Goal: Task Accomplishment & Management: Use online tool/utility

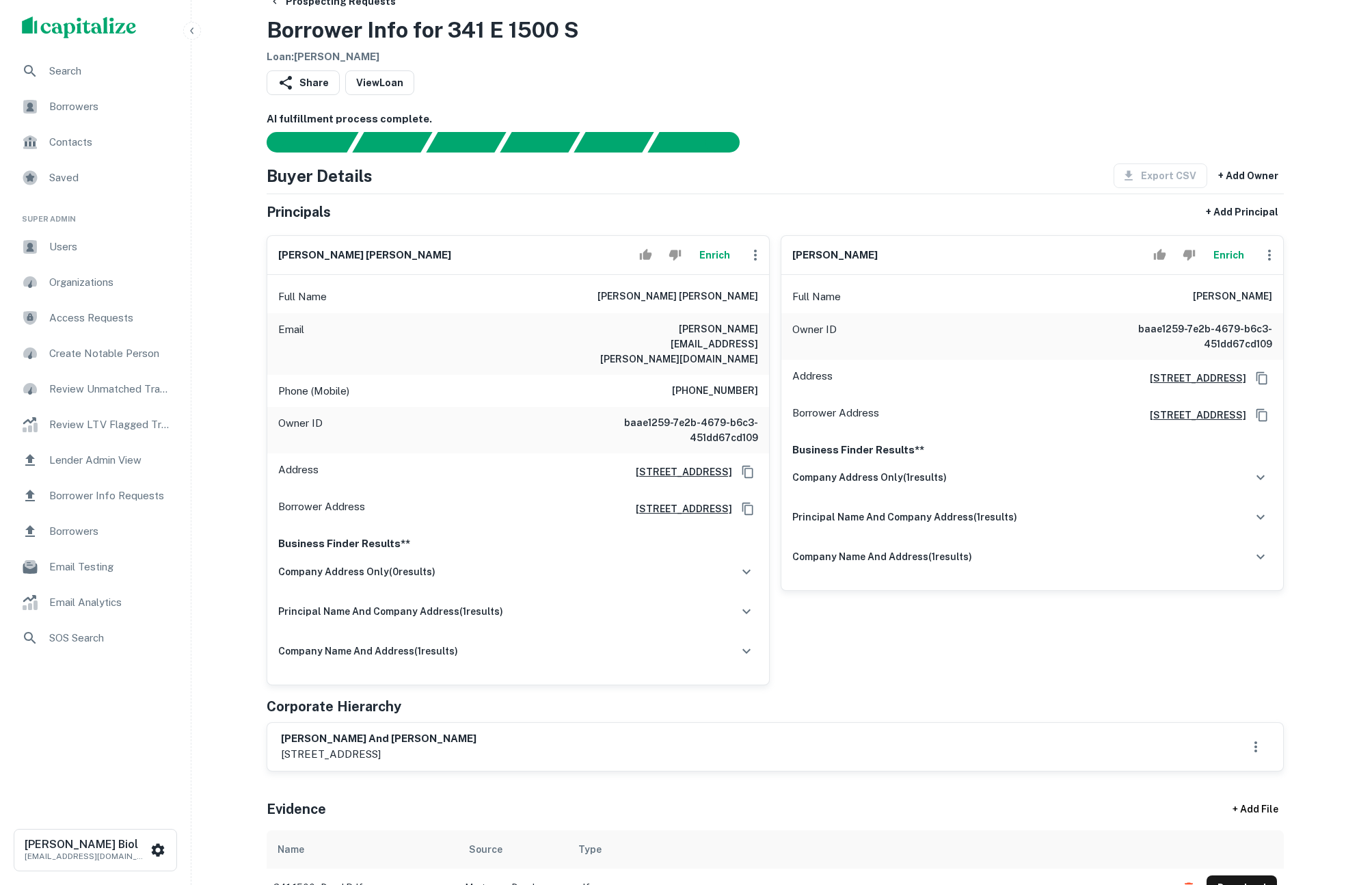
click at [953, 138] on div at bounding box center [767, 142] width 1034 height 21
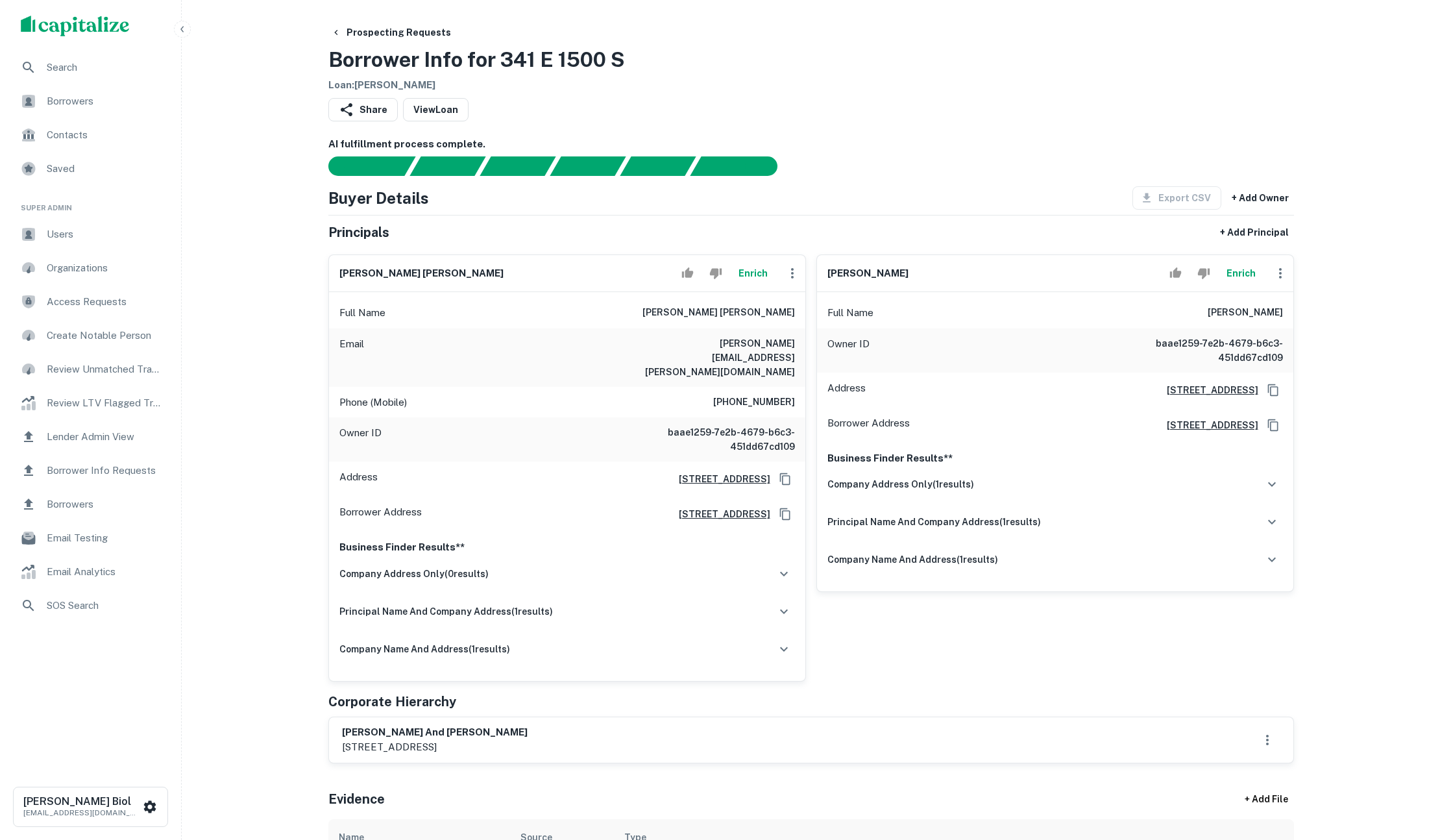
click at [1239, 268] on button "Enrich" at bounding box center [1242, 272] width 42 height 26
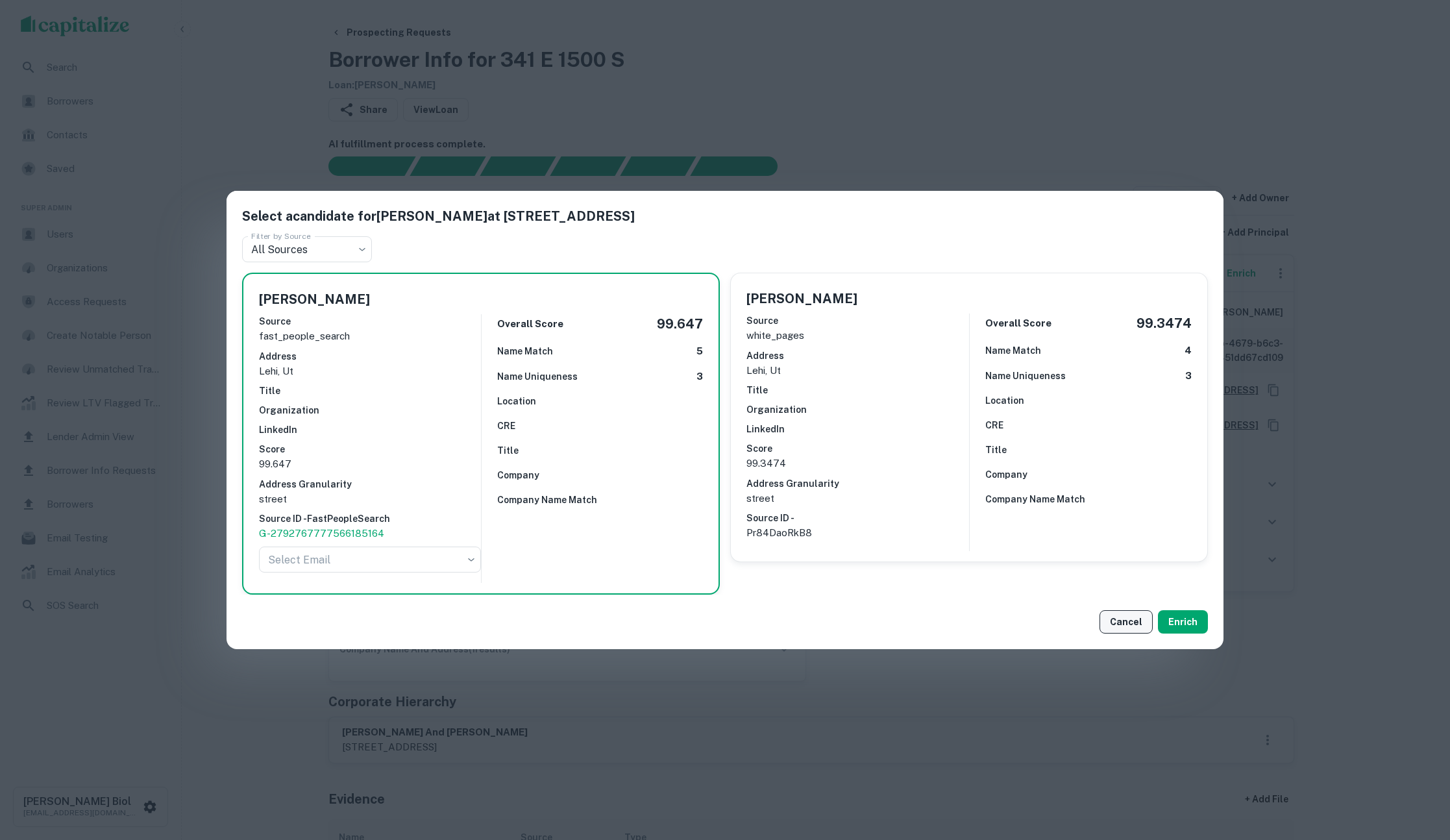
click at [1118, 620] on button "Cancel" at bounding box center [1126, 622] width 53 height 24
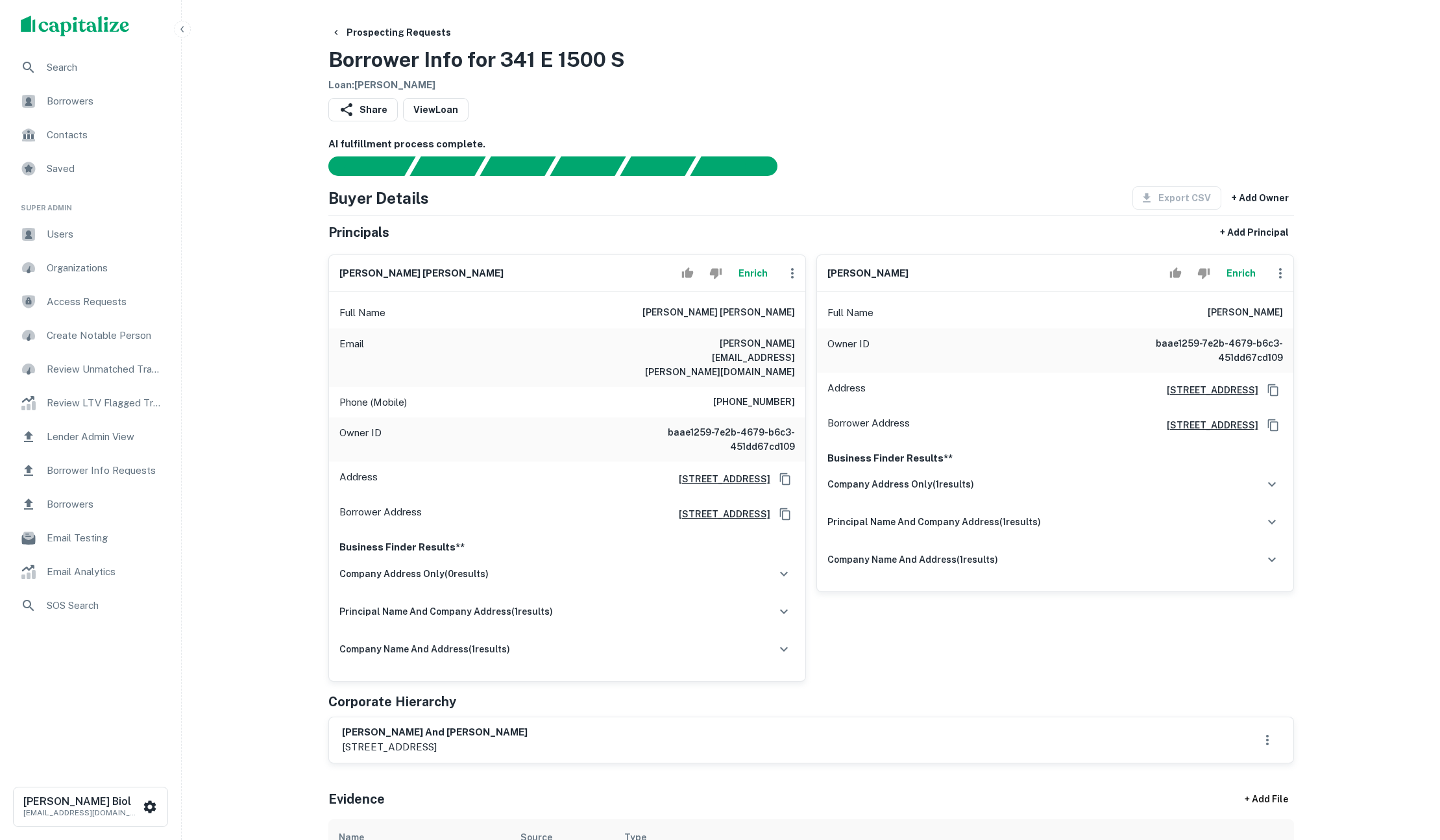
click at [1113, 82] on div "Prospecting Requests Borrower Info for 341 E 1500 S Loan : FARDOS LAUREN" at bounding box center [811, 57] width 965 height 72
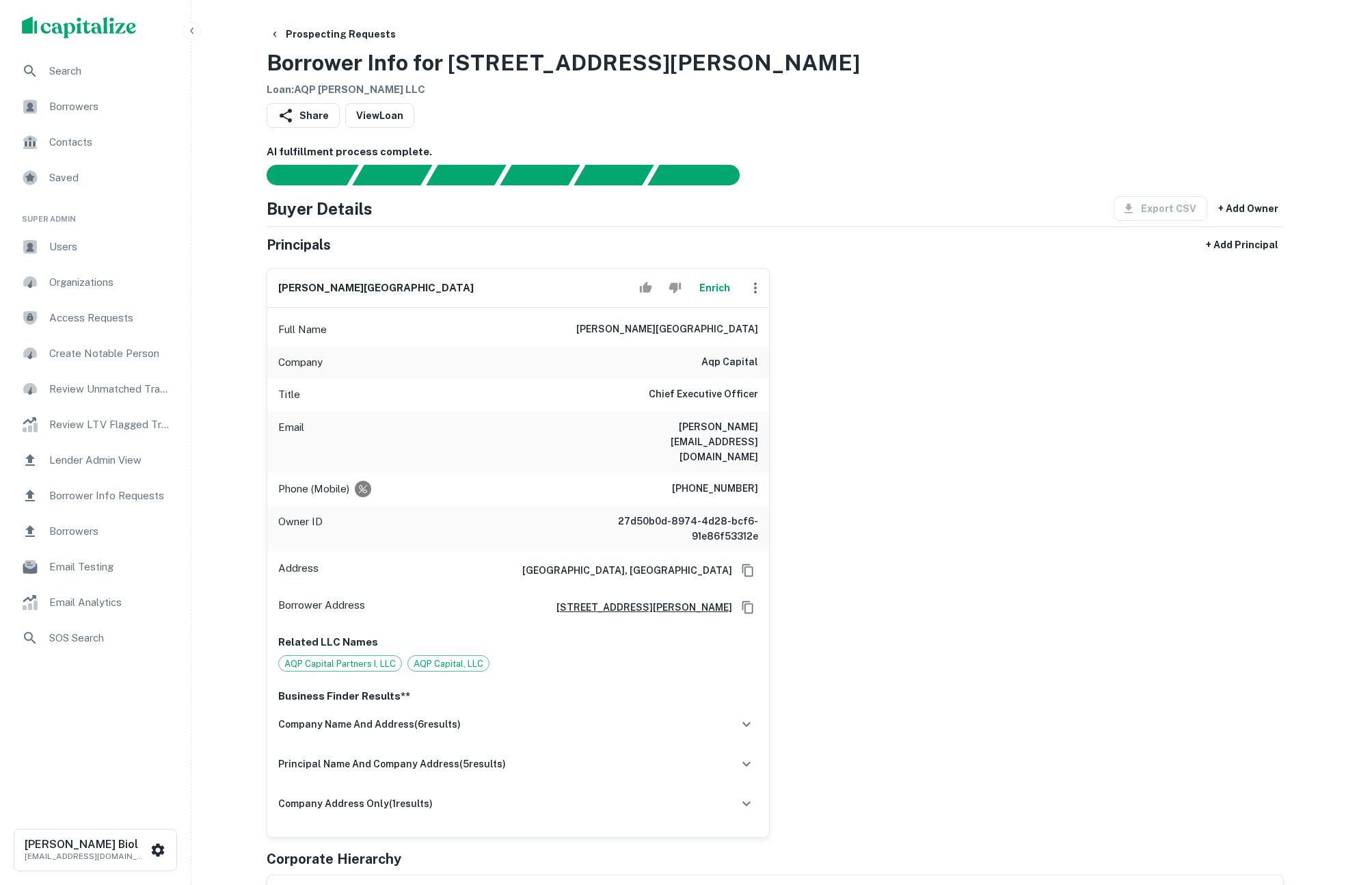
click at [983, 413] on div "daniel a. murillo Enrich Full Name daniel a. murillo Company aqp capital Title …" at bounding box center [770, 547] width 1028 height 580
click at [712, 289] on button "Enrich" at bounding box center [715, 287] width 44 height 27
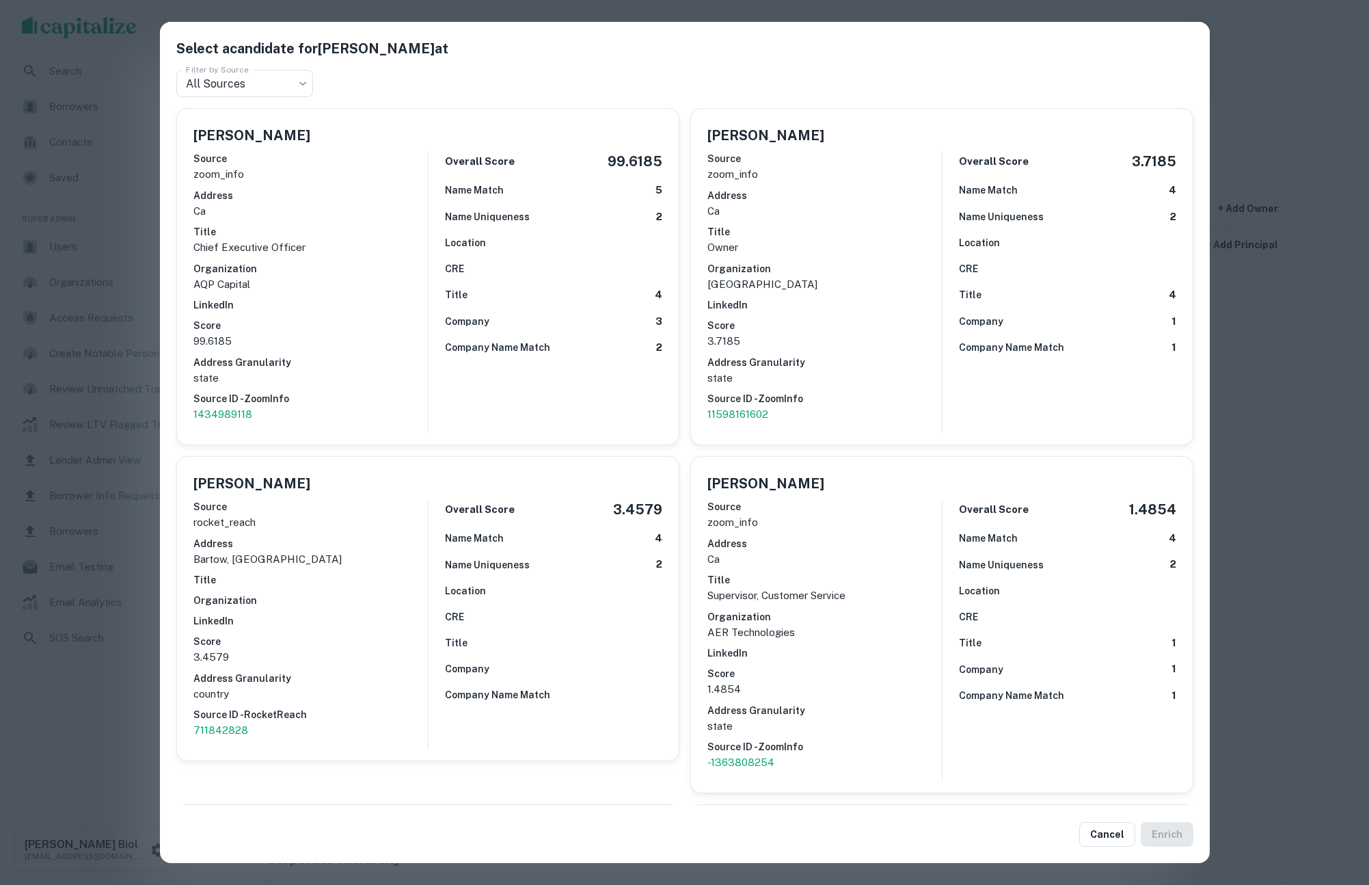
click at [1304, 419] on div "Select a candidate for Daniel A. Murillo at Filter by Source All Sources *** Fi…" at bounding box center [684, 442] width 1369 height 885
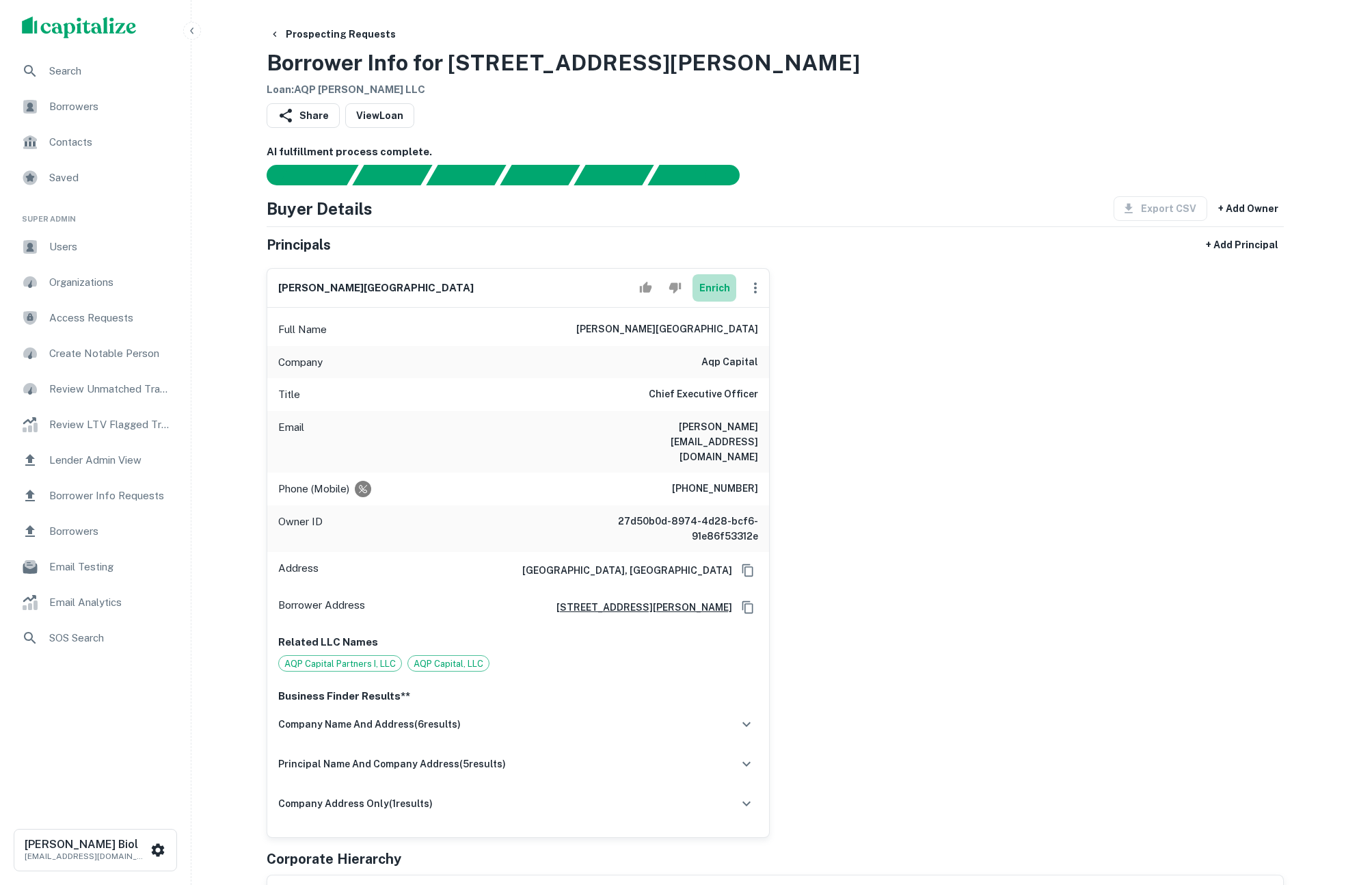
click at [704, 286] on button "Enrich" at bounding box center [715, 287] width 44 height 27
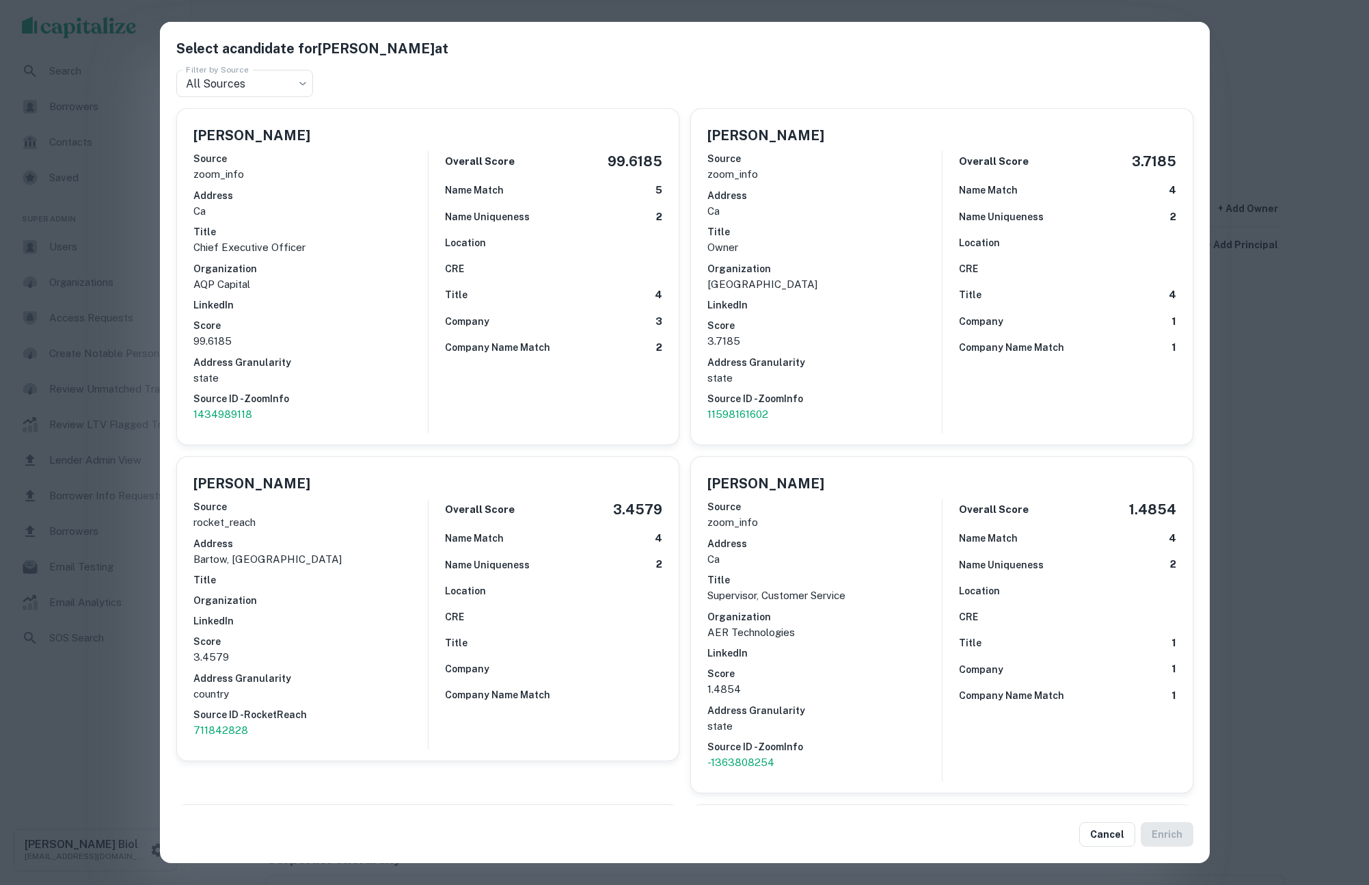
click at [128, 422] on div "Select a candidate for Daniel A. Murillo at Filter by Source All Sources *** Fi…" at bounding box center [684, 442] width 1369 height 885
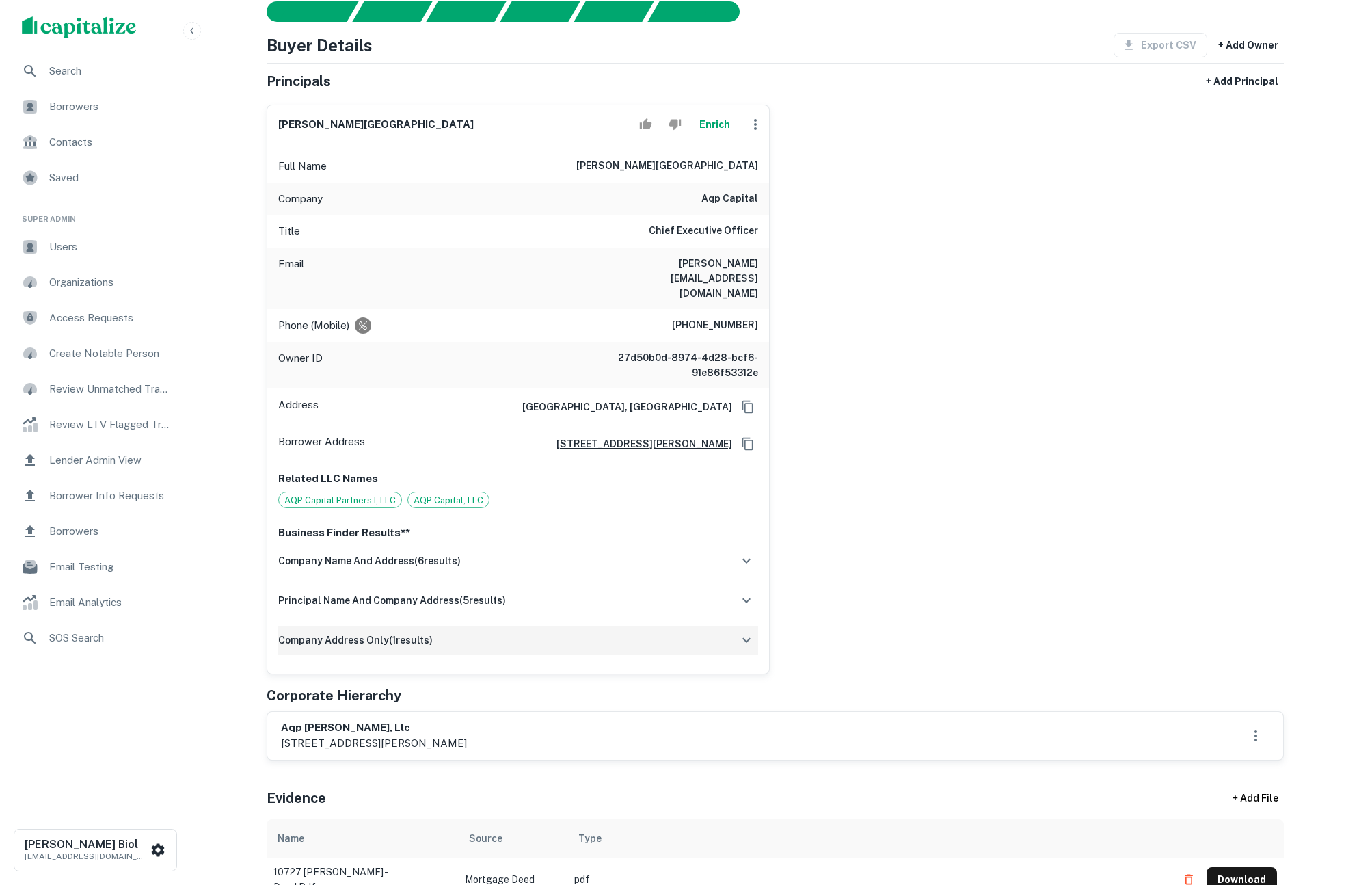
scroll to position [304, 0]
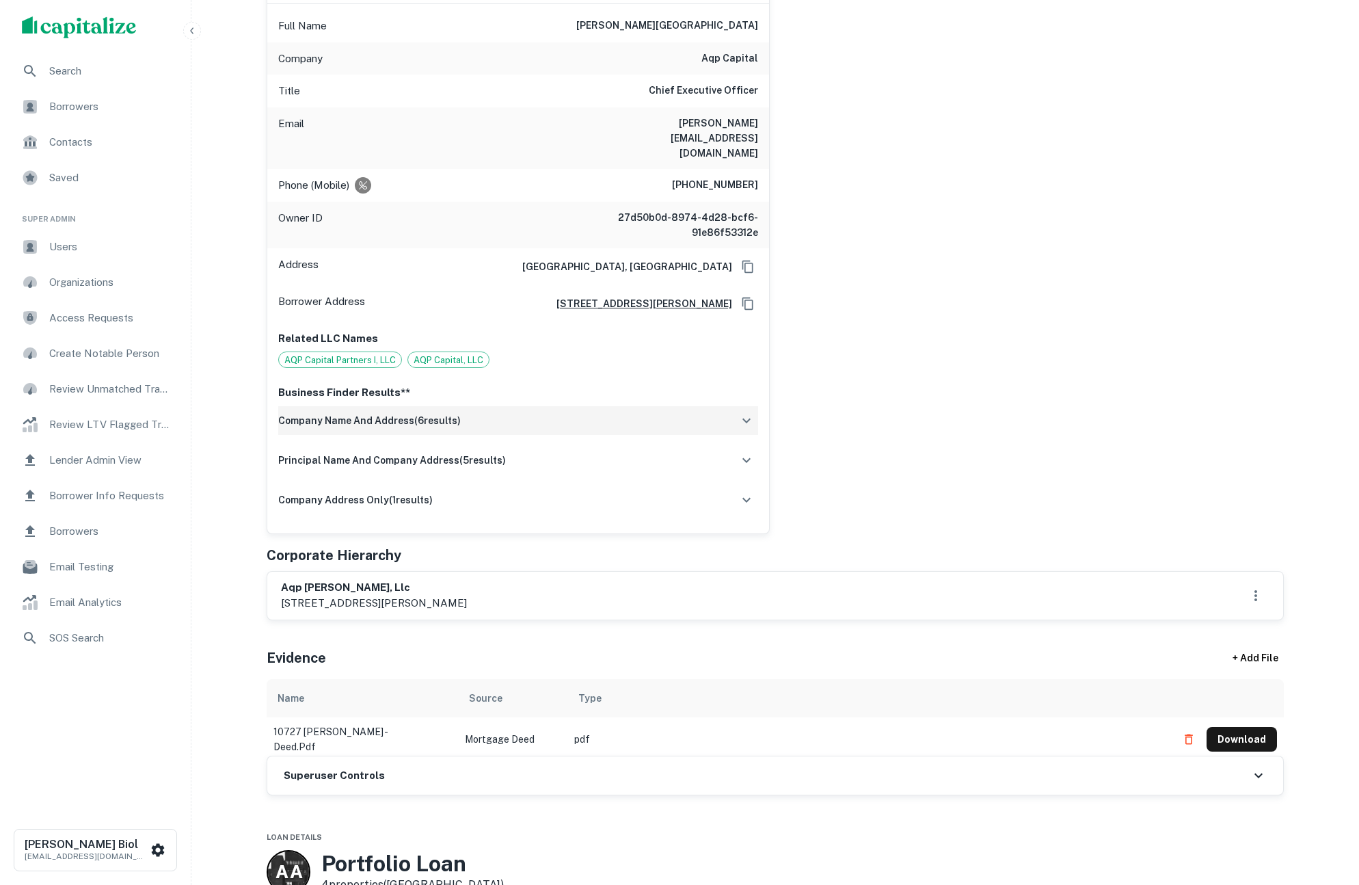
click at [484, 406] on div "company name and address ( 6 results)" at bounding box center [518, 420] width 480 height 29
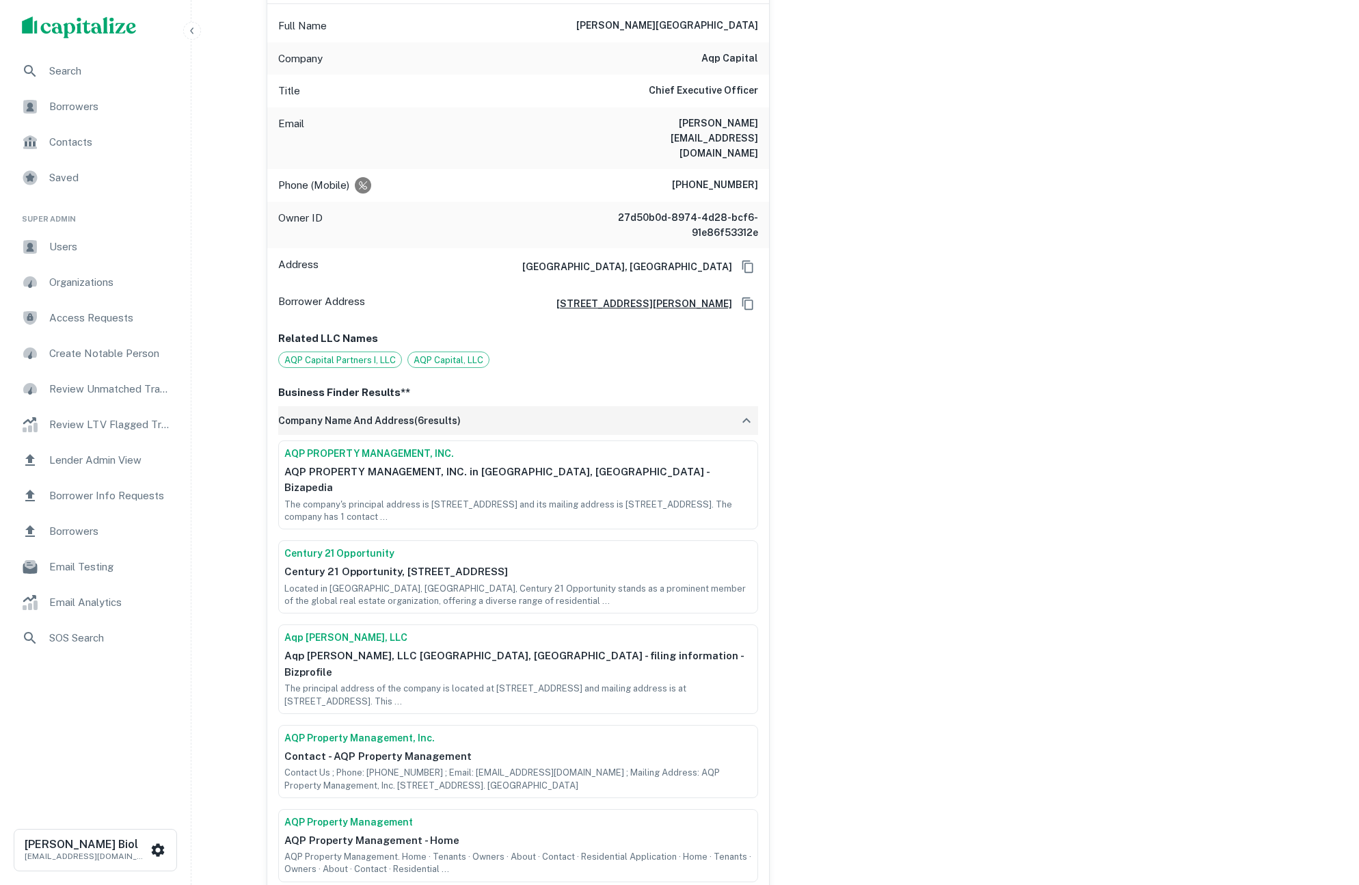
click at [487, 406] on div "company name and address ( 6 results)" at bounding box center [518, 420] width 480 height 29
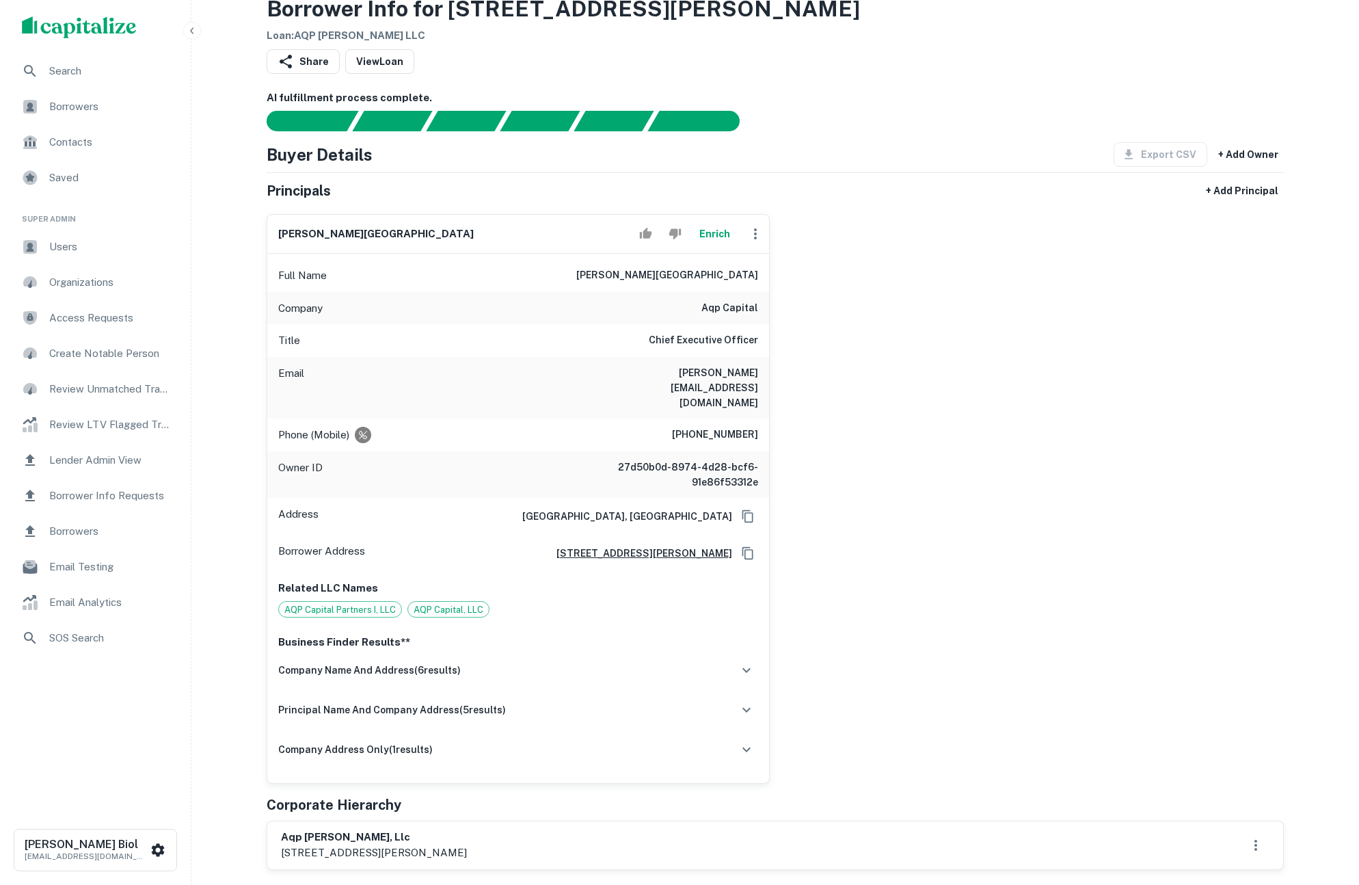
scroll to position [0, 0]
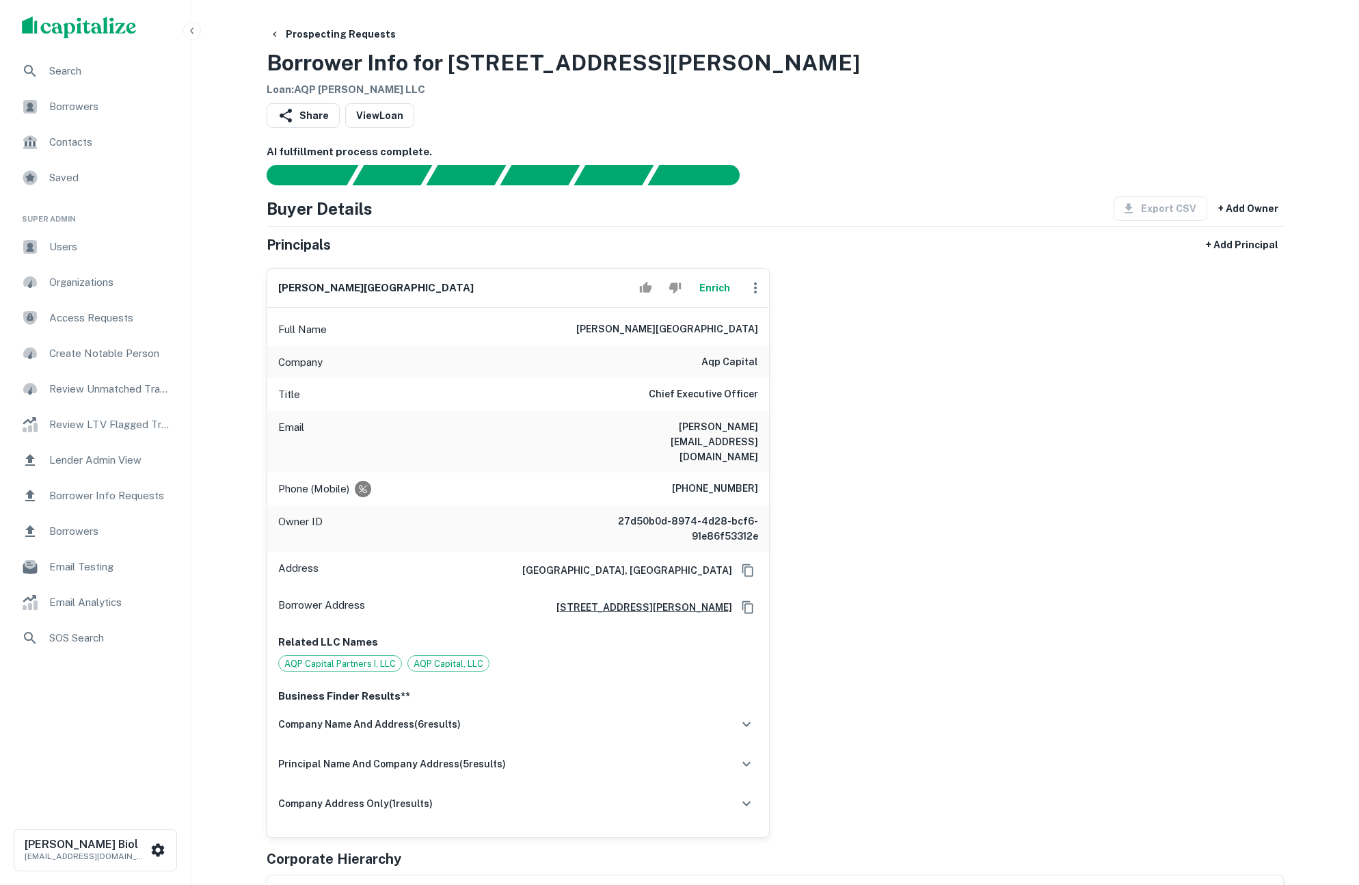
click at [913, 443] on div "daniel a. murillo Enrich Full Name daniel a. murillo Company aqp capital Title …" at bounding box center [770, 547] width 1028 height 580
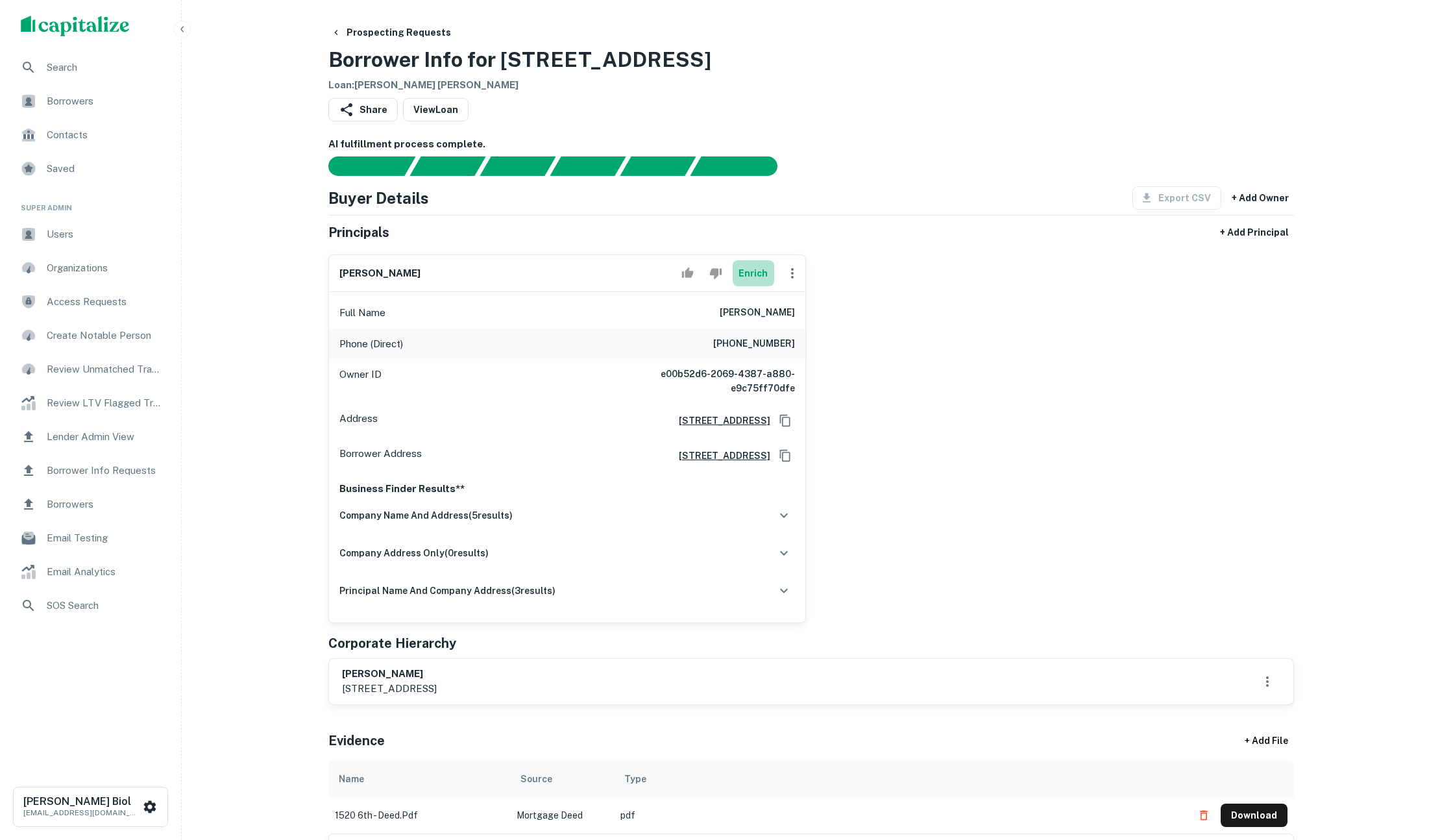
click at [751, 276] on button "Enrich" at bounding box center [754, 272] width 42 height 26
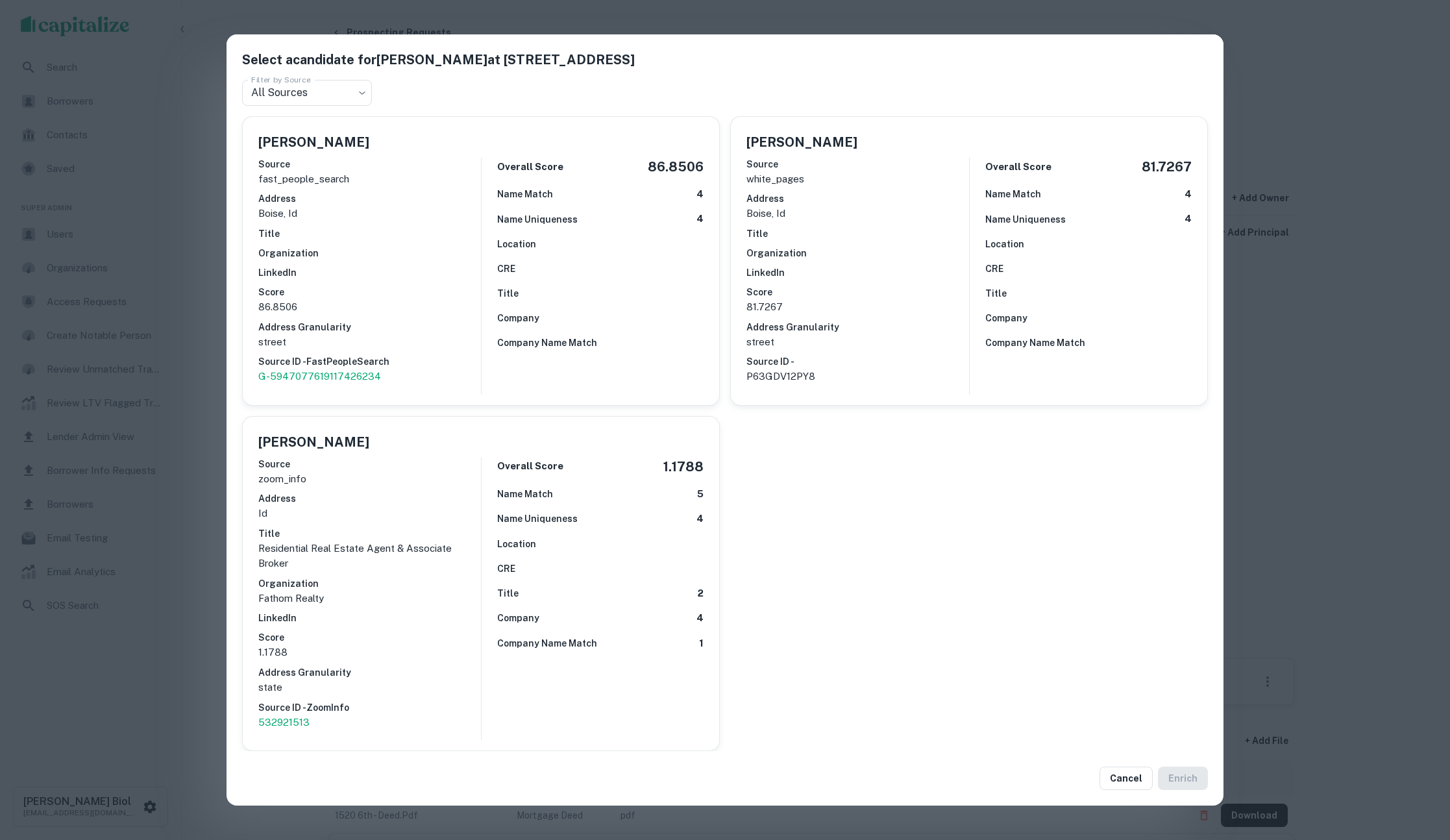
click at [186, 541] on div "Select a candidate for Eve Marie Bergren at 2005 N 10th St Filter by Source All…" at bounding box center [725, 420] width 1450 height 840
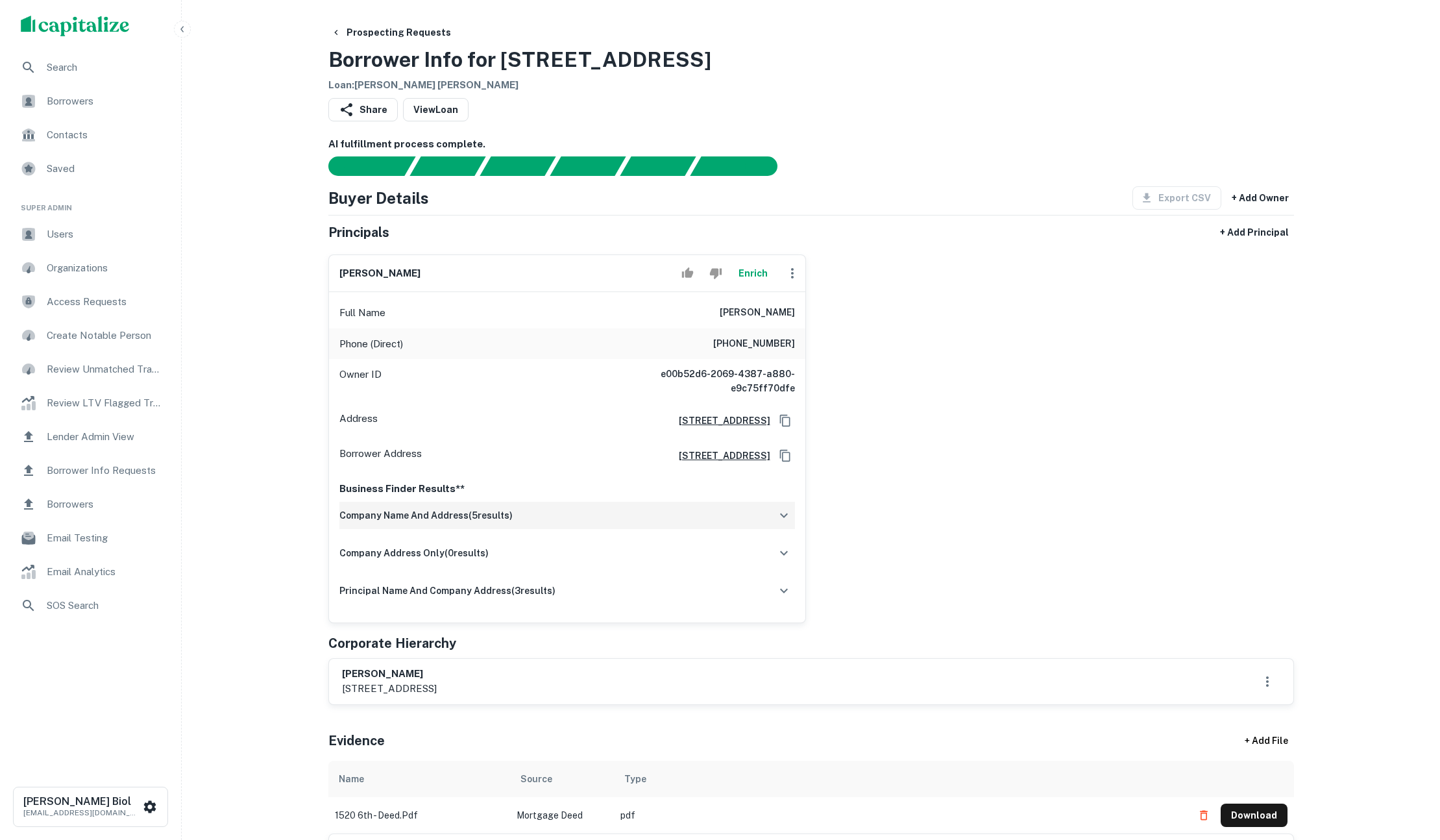
click at [418, 513] on h6 "company name and address ( 5 results)" at bounding box center [426, 514] width 174 height 14
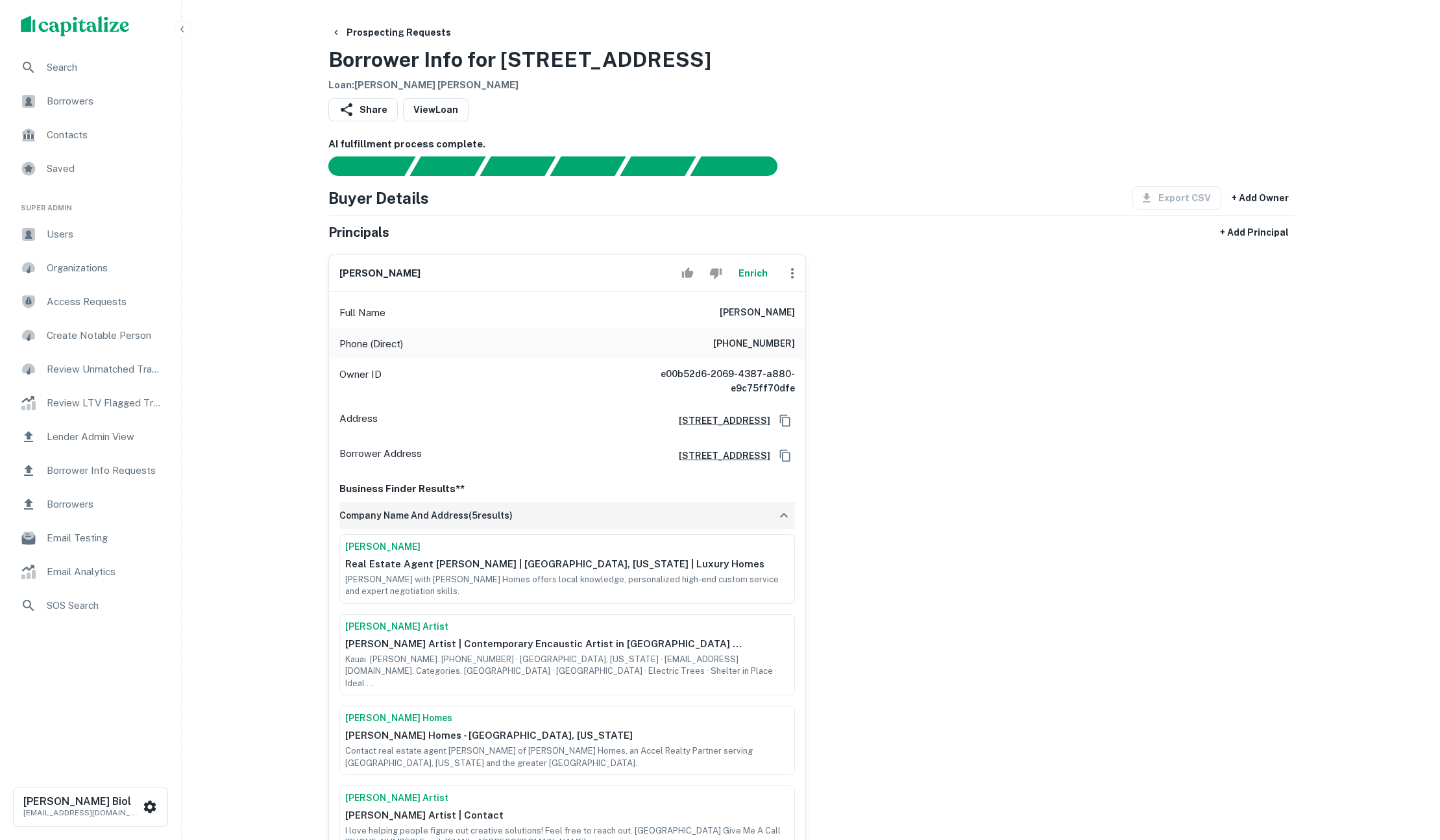
click at [418, 513] on h6 "company name and address ( 5 results)" at bounding box center [426, 514] width 174 height 14
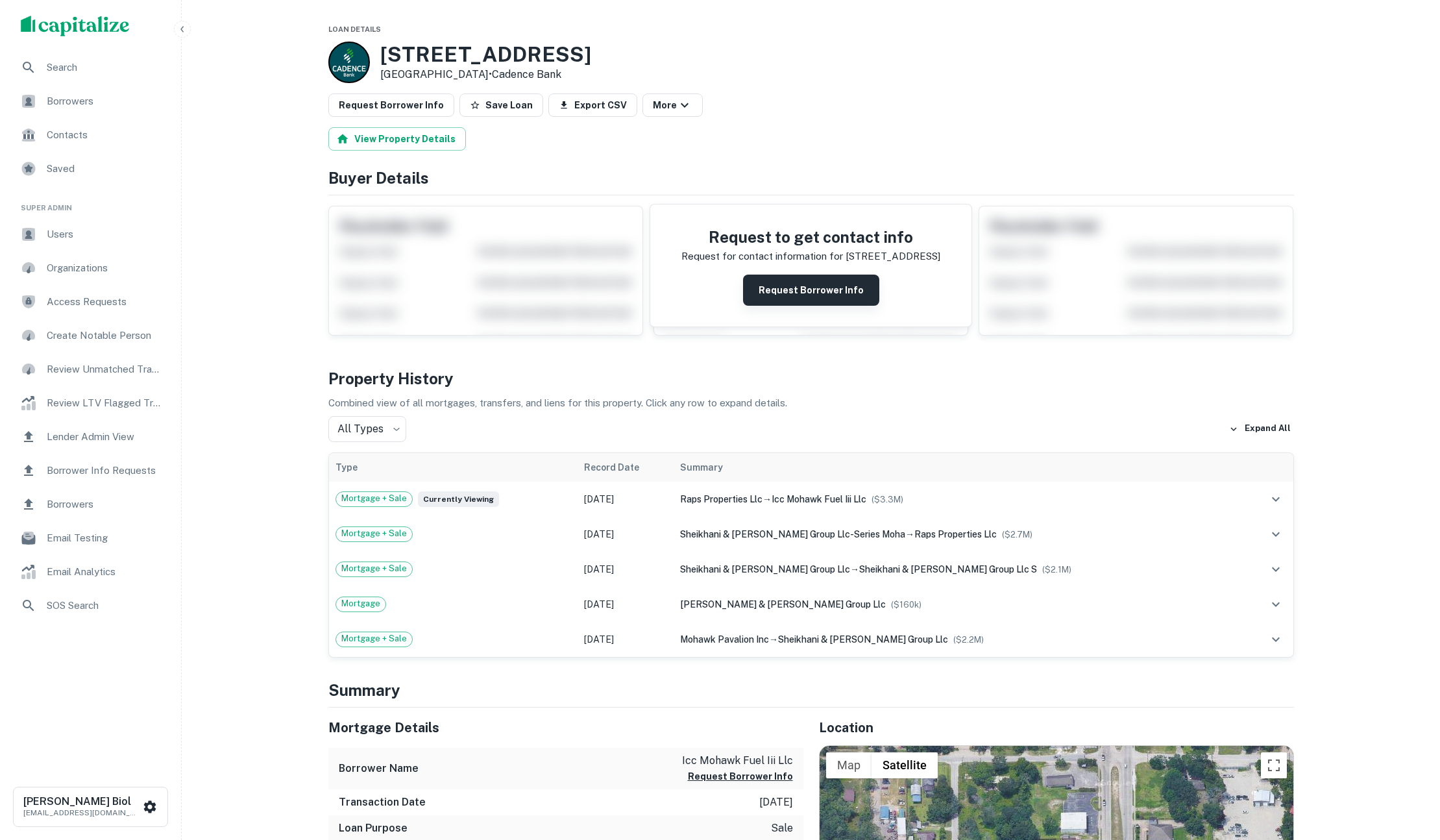
click at [803, 289] on button "Request Borrower Info" at bounding box center [812, 289] width 137 height 31
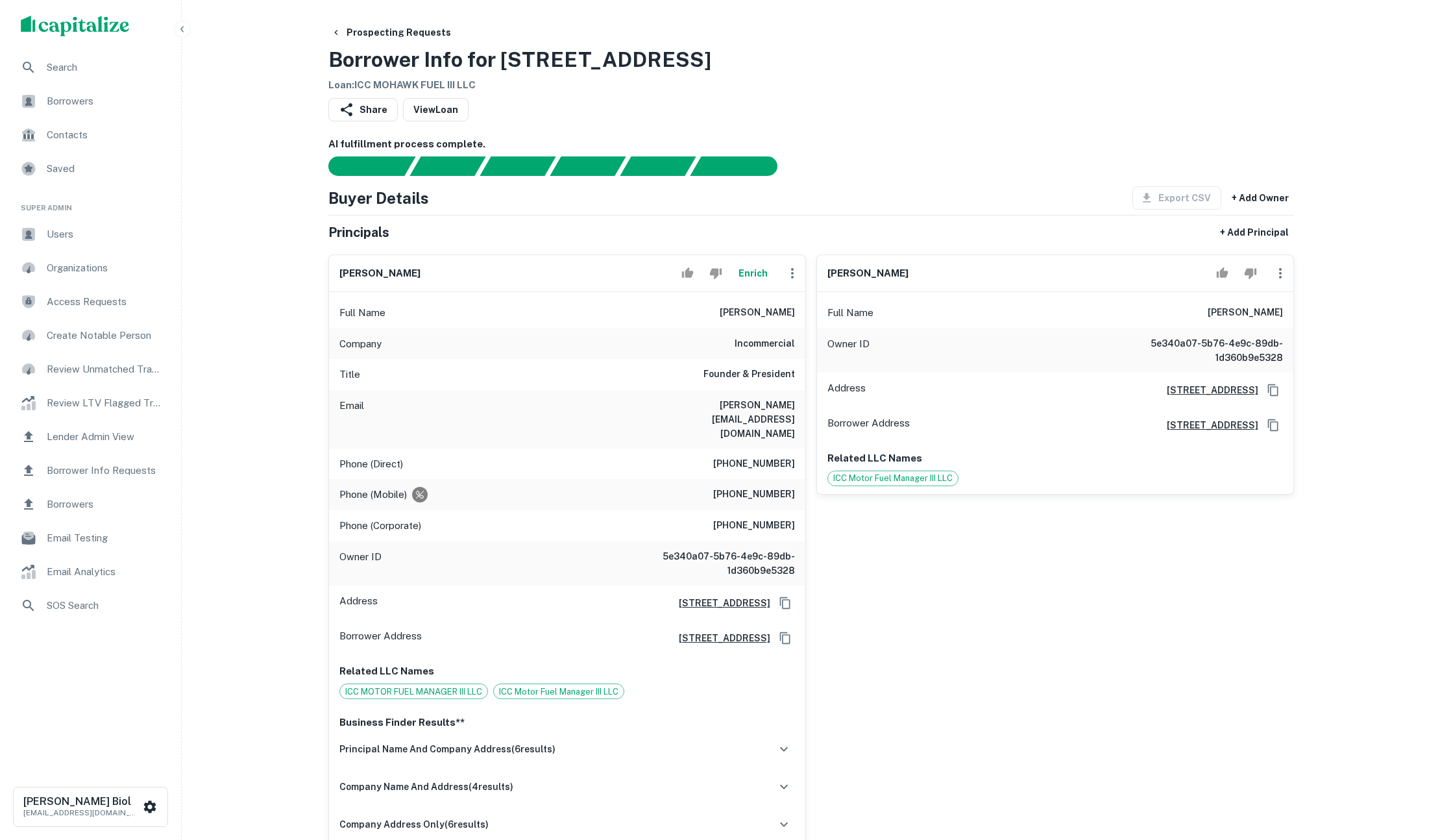
click at [757, 274] on button "Enrich" at bounding box center [754, 272] width 42 height 26
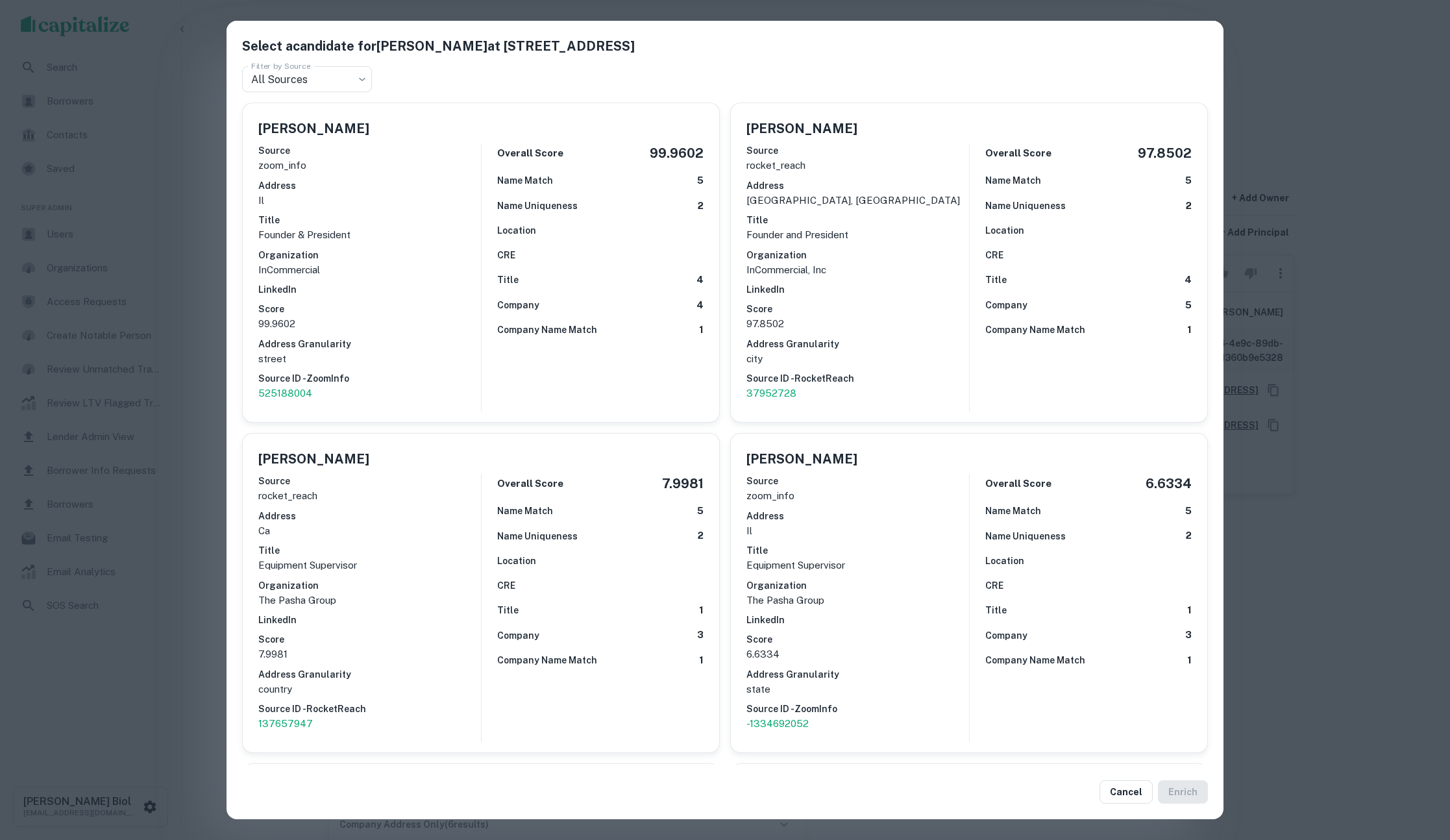
click at [211, 421] on div "Select a candidate for Erik Conrad at 117 N Jefferson St Ste 303 Filter by Sour…" at bounding box center [725, 420] width 1450 height 840
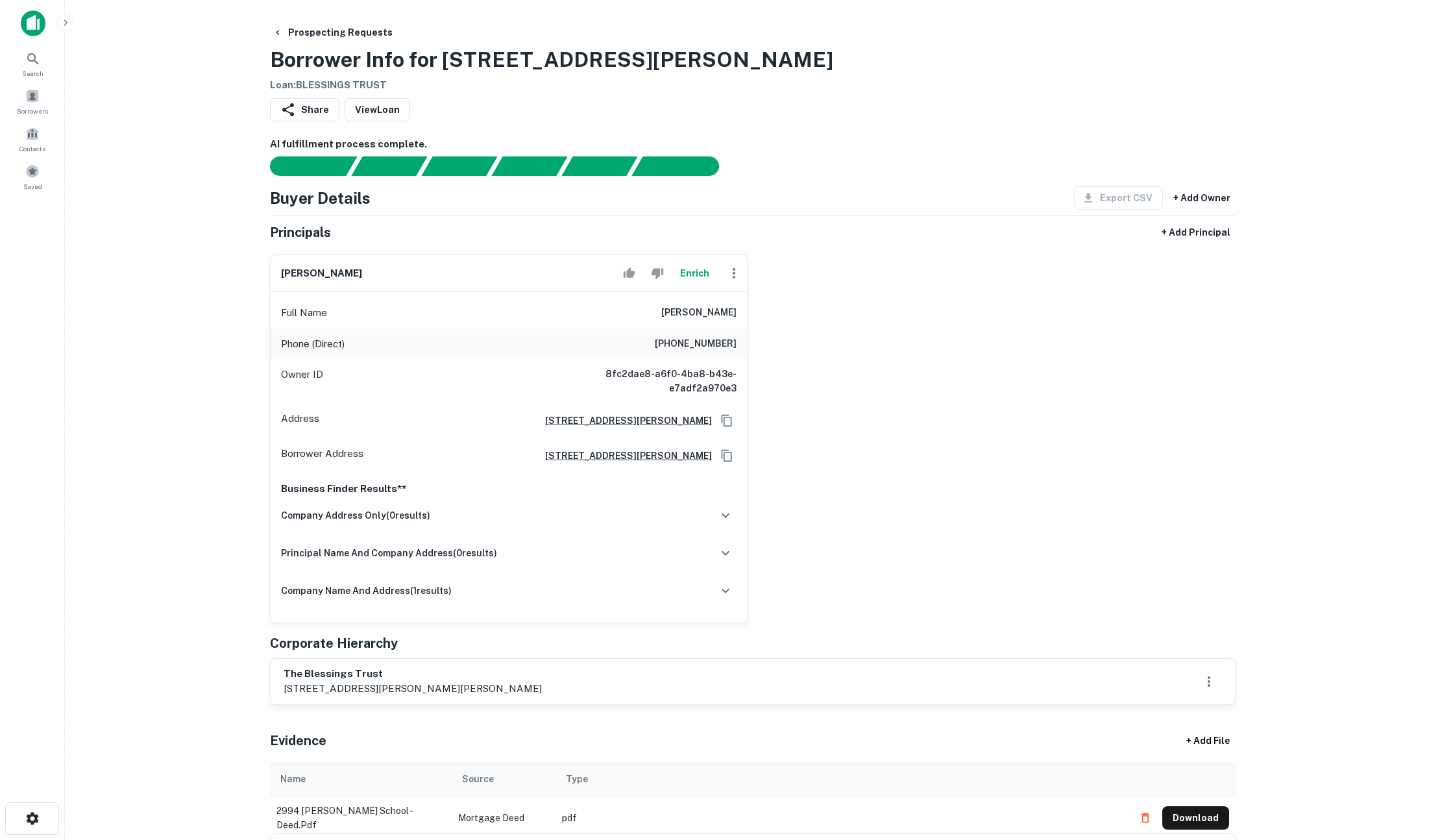
click at [926, 360] on div "osam hasasneh Enrich Full Name osam hasasneh Phone (Direct) (919) 397-5070 Owne…" at bounding box center [747, 433] width 976 height 379
click at [695, 272] on button "Enrich" at bounding box center [695, 272] width 42 height 26
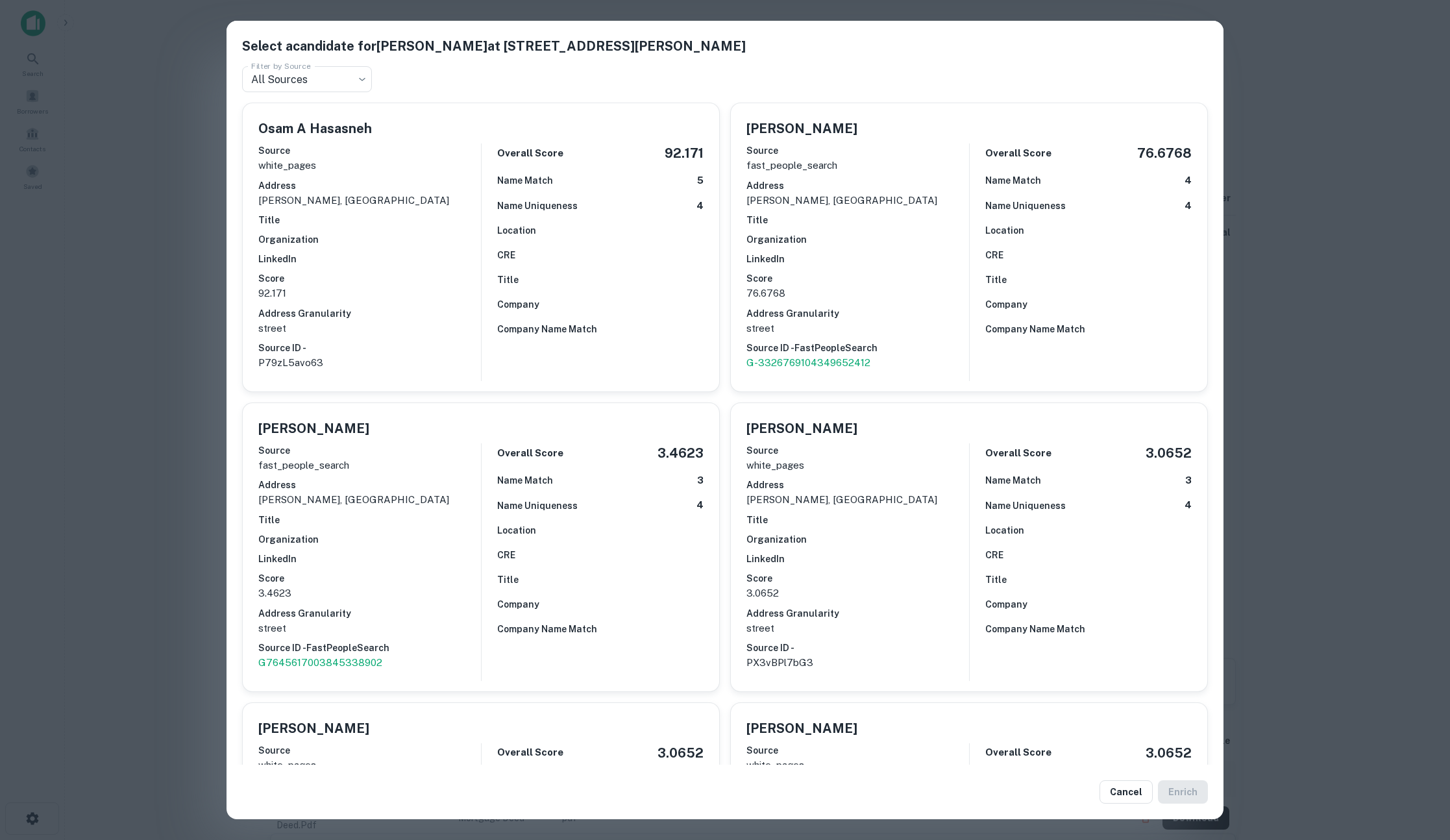
click at [176, 354] on div "Select a candidate for Osam Hasasneh at 3333 E Latham Way Filter by Source All …" at bounding box center [725, 420] width 1450 height 840
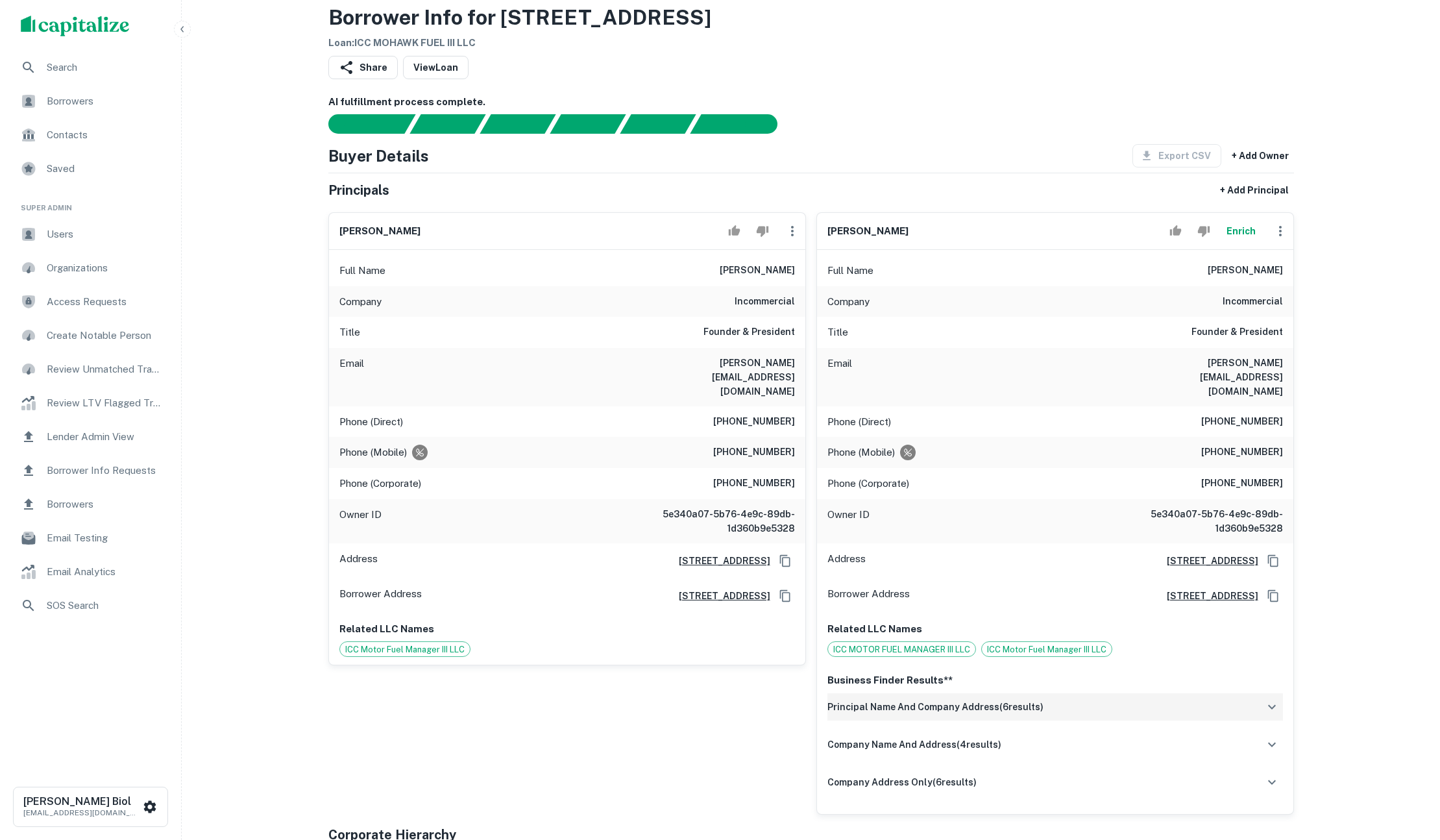
scroll to position [81, 0]
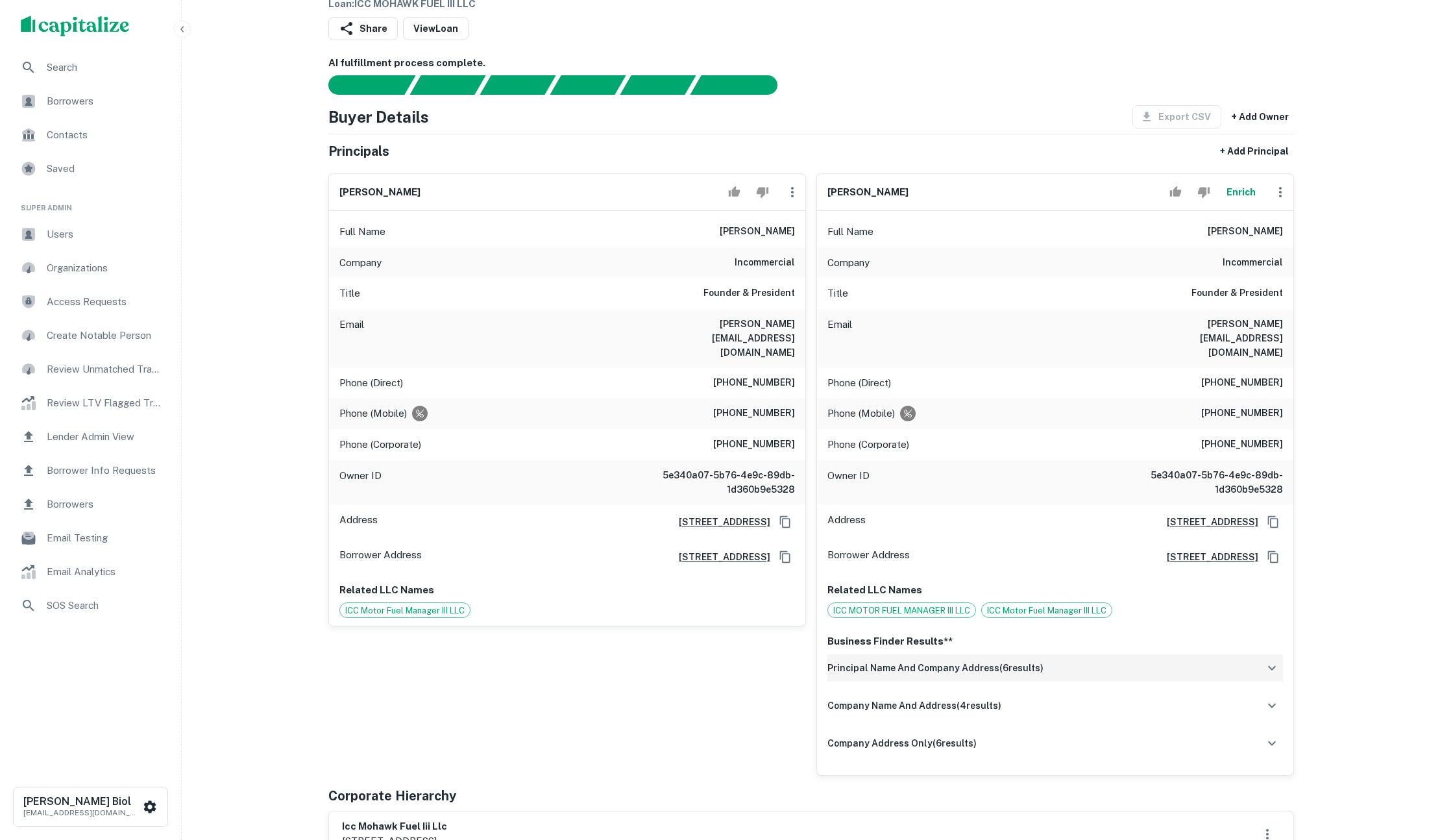
click at [1115, 654] on div "principal name and company address ( 6 results)" at bounding box center [1056, 667] width 456 height 28
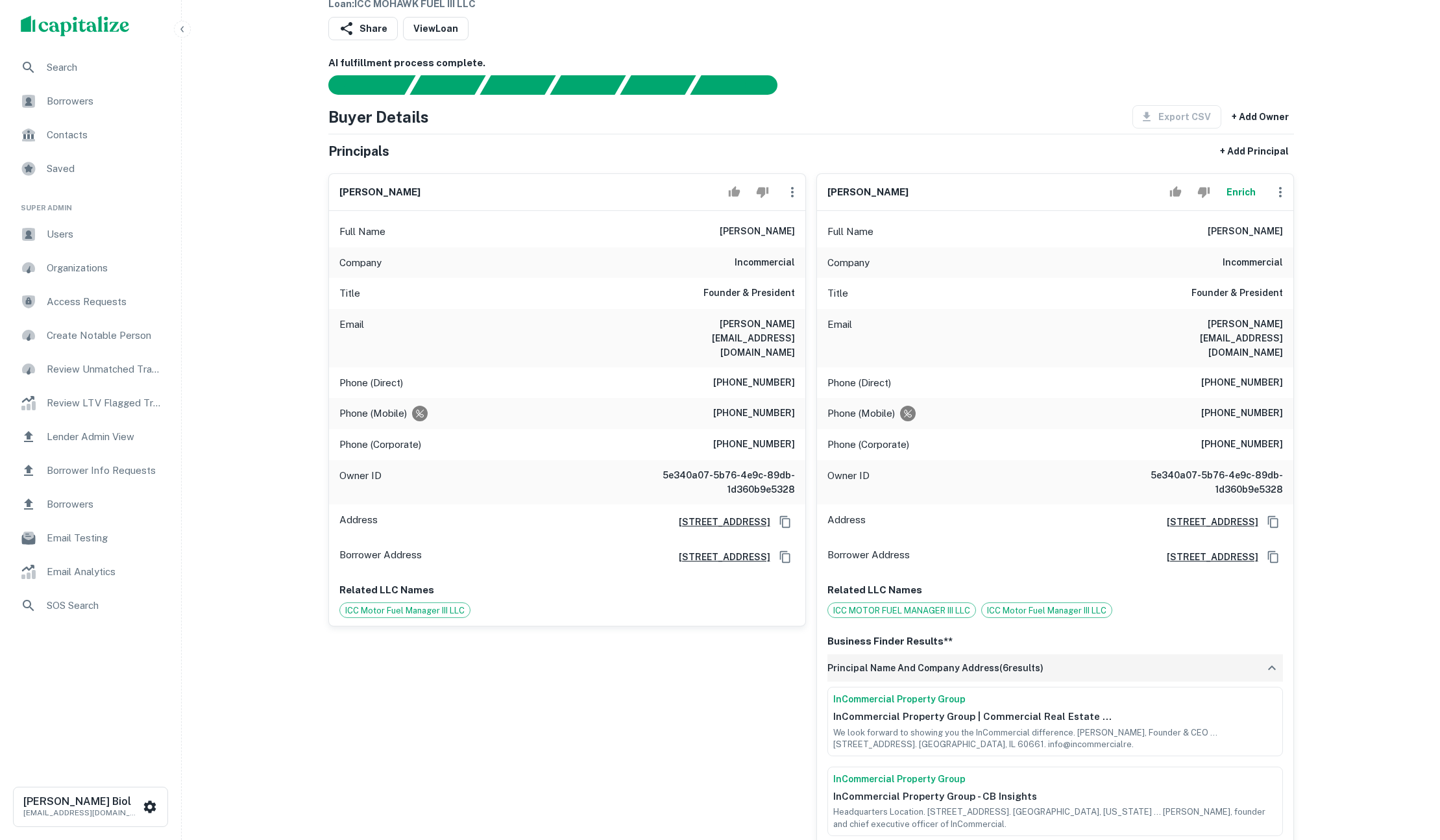
click at [1115, 654] on div "principal name and company address ( 6 results)" at bounding box center [1056, 667] width 456 height 28
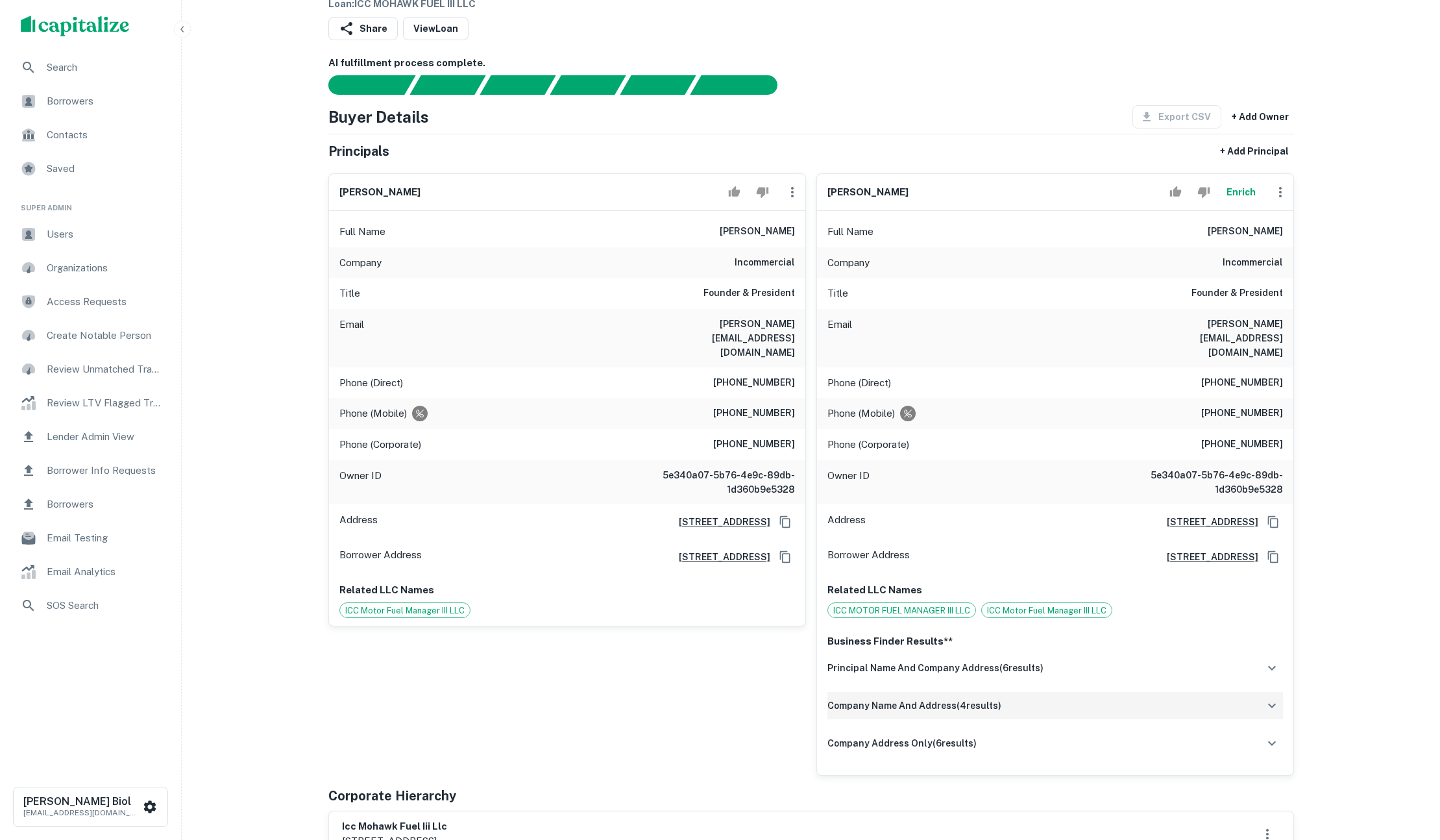
click at [1091, 692] on div "company name and address ( 4 results)" at bounding box center [1056, 705] width 456 height 28
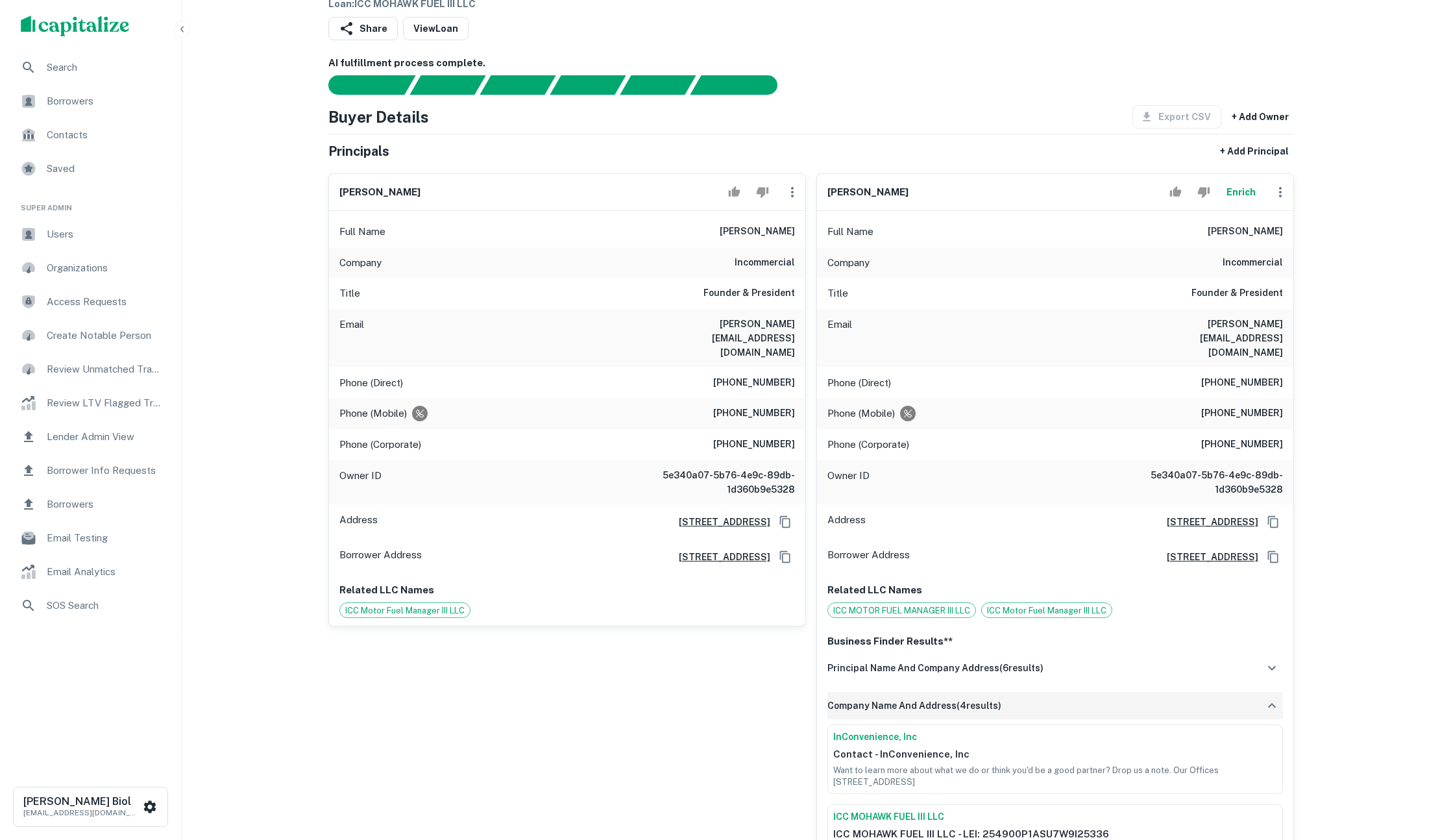
click at [1091, 692] on div "company name and address ( 4 results)" at bounding box center [1056, 705] width 456 height 28
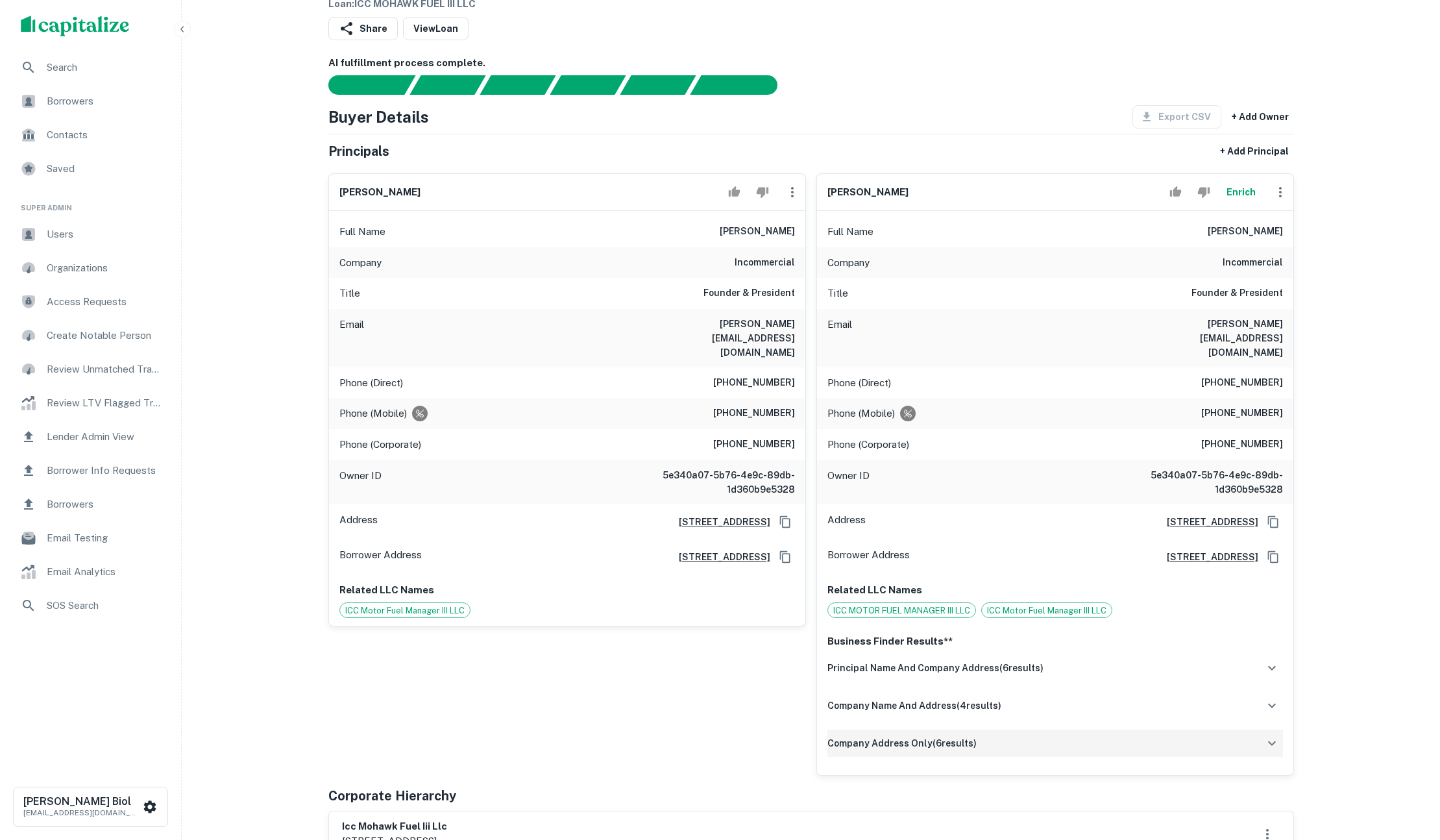
click at [1079, 729] on div "company address only ( 6 results)" at bounding box center [1056, 742] width 456 height 28
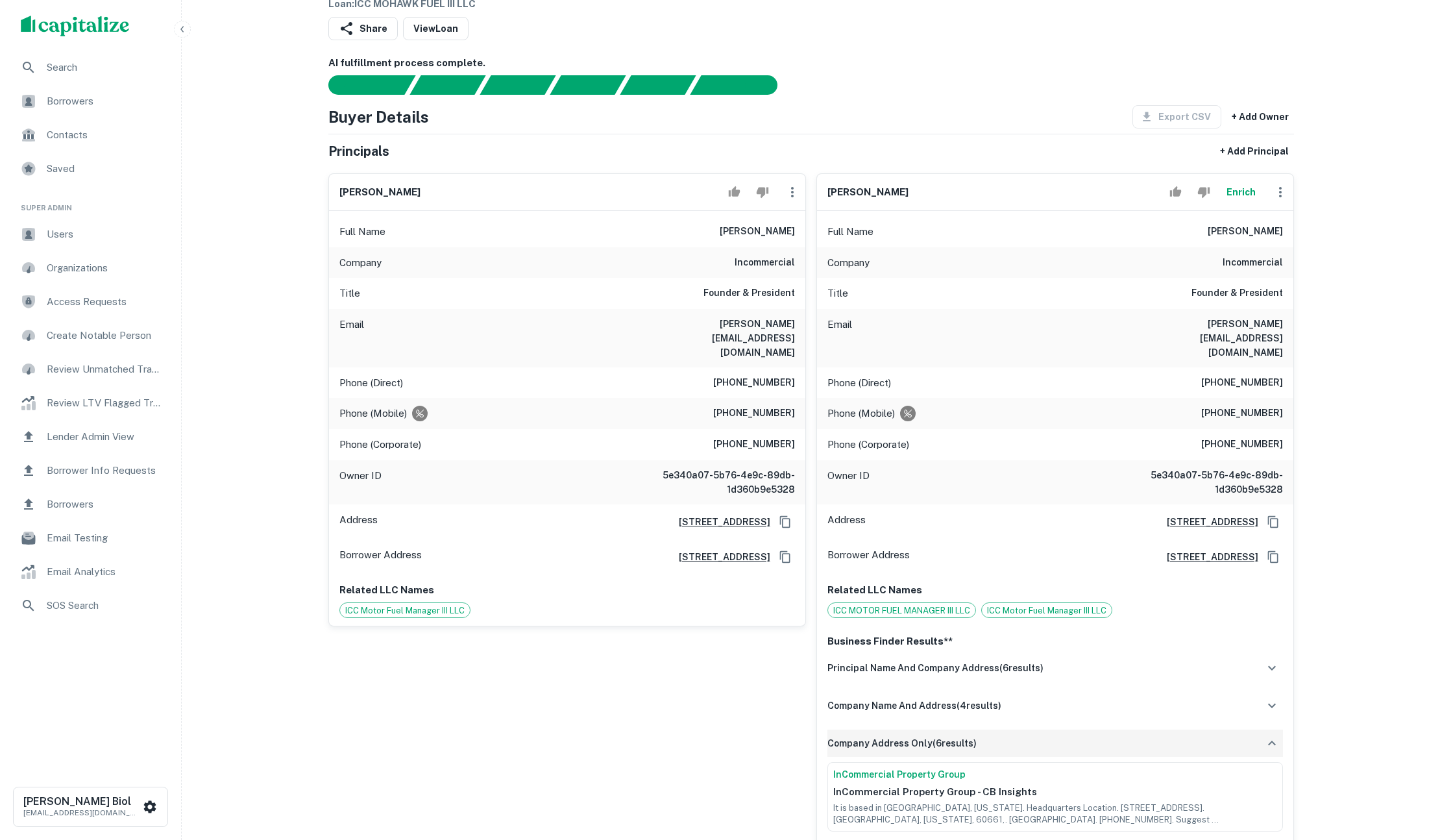
click at [1079, 729] on div "company address only ( 6 results)" at bounding box center [1056, 742] width 456 height 28
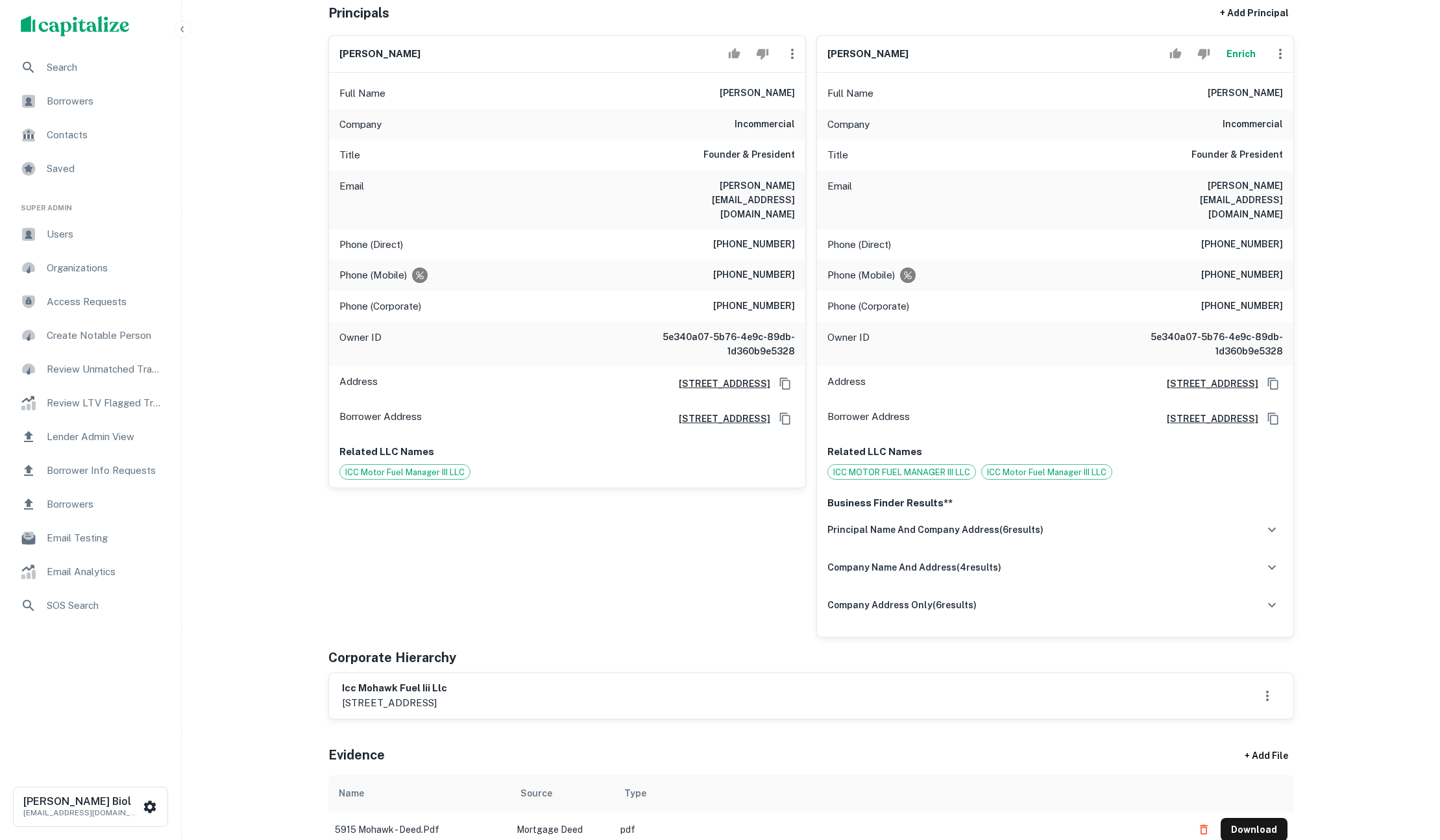
scroll to position [112, 0]
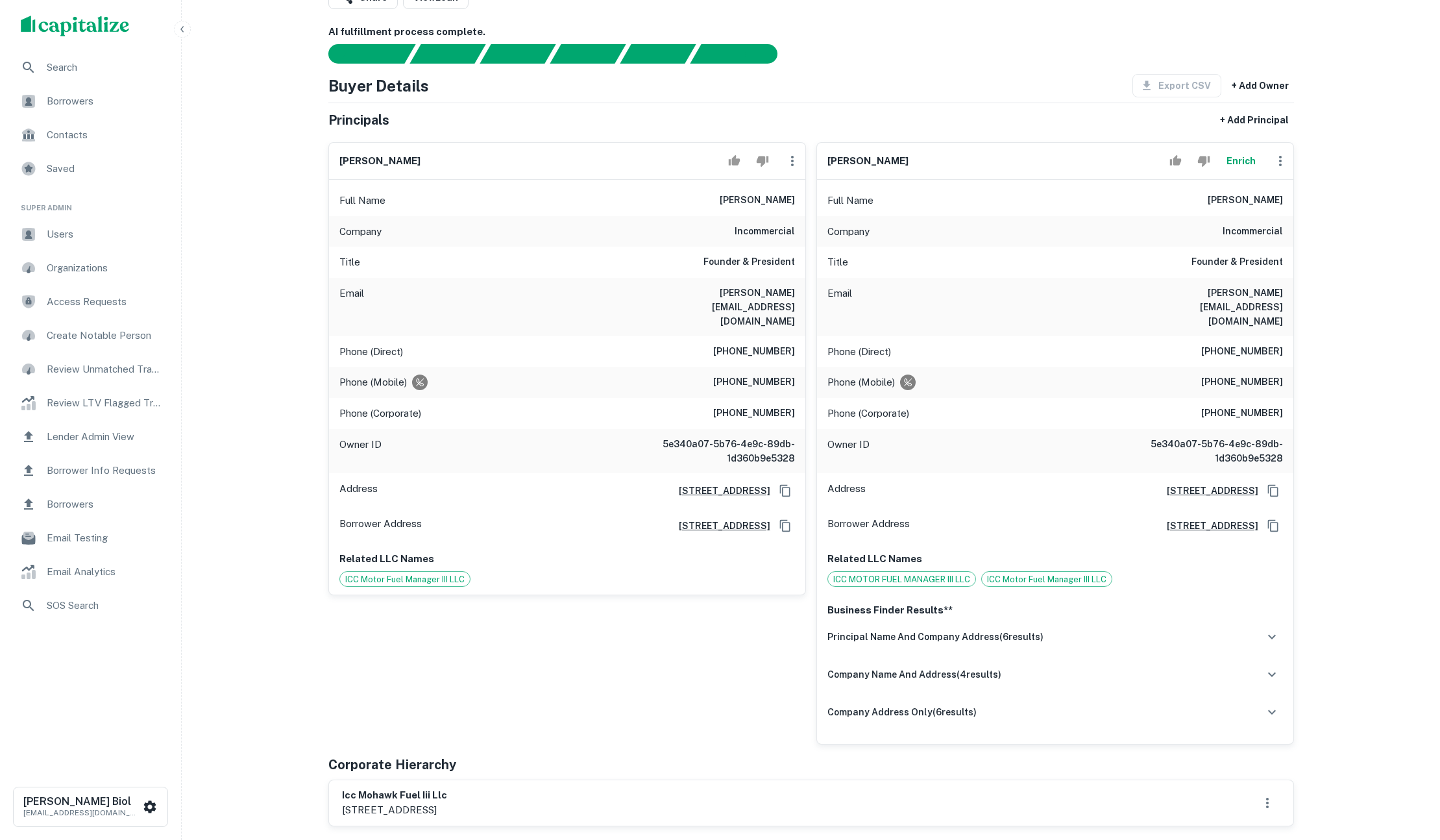
click at [1254, 163] on button "Enrich" at bounding box center [1242, 160] width 42 height 26
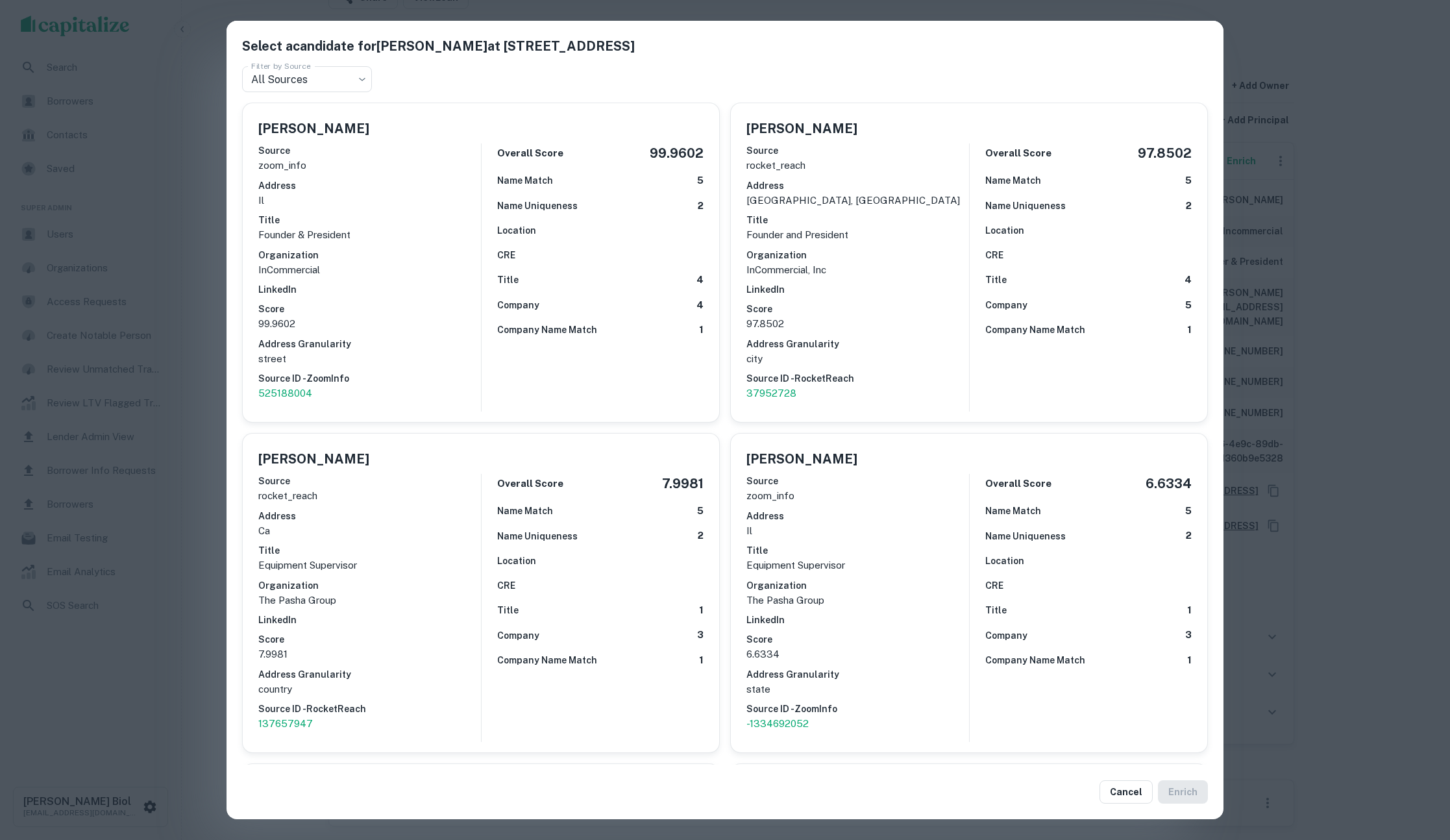
click at [1397, 159] on div "Select a candidate for Erik Conrad at 117 N Jefferson St Ste 303 Filter by Sour…" at bounding box center [725, 420] width 1450 height 840
